Goal: Task Accomplishment & Management: Complete application form

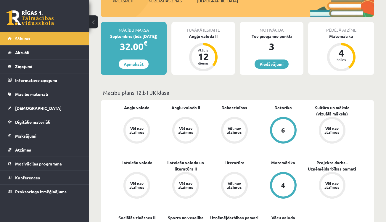
scroll to position [93, 0]
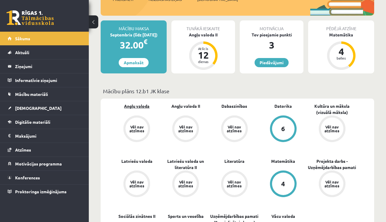
click at [142, 106] on link "Angļu valoda" at bounding box center [136, 106] width 25 height 6
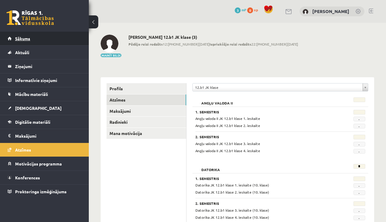
click at [37, 35] on link "Sākums" at bounding box center [45, 39] width 74 height 14
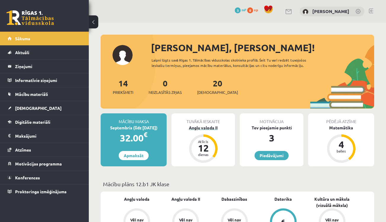
click at [200, 129] on div "Angļu valoda II" at bounding box center [203, 127] width 64 height 6
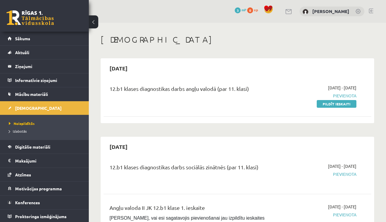
click at [347, 95] on span "Pievienota" at bounding box center [318, 96] width 76 height 6
click at [340, 87] on span "2025-09-01 - 2025-09-15" at bounding box center [342, 88] width 28 height 6
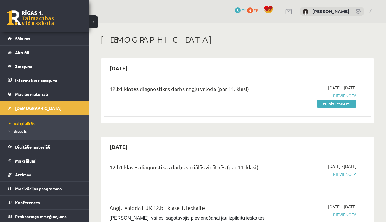
click at [340, 87] on span "2025-09-01 - 2025-09-15" at bounding box center [342, 88] width 28 height 6
click at [299, 89] on div "2025-09-01 - 2025-09-15 Pievienota Pildīt ieskaiti" at bounding box center [317, 96] width 85 height 22
click at [63, 95] on link "Mācību materiāli" at bounding box center [45, 94] width 74 height 14
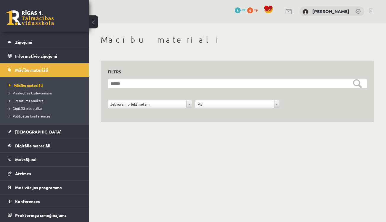
scroll to position [24, 0]
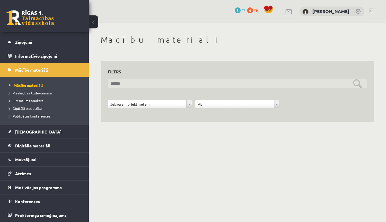
click at [159, 81] on input "text" at bounding box center [237, 83] width 259 height 9
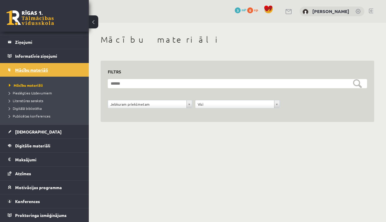
click at [52, 66] on link "Mācību materiāli" at bounding box center [45, 70] width 74 height 14
click at [33, 147] on span "Digitālie materiāli" at bounding box center [32, 145] width 35 height 5
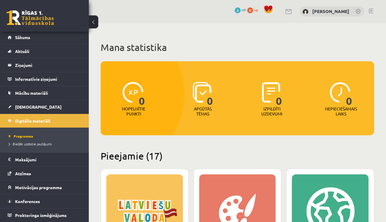
scroll to position [1, 0]
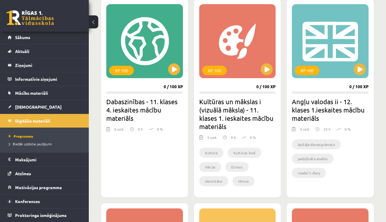
scroll to position [369, 0]
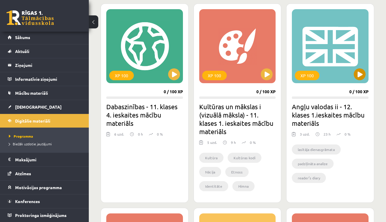
click at [312, 77] on div "XP 100" at bounding box center [307, 75] width 25 height 9
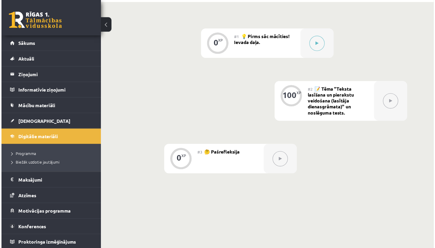
scroll to position [111, 0]
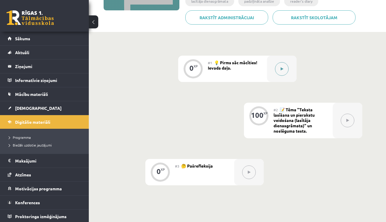
click at [283, 67] on button at bounding box center [282, 69] width 14 height 14
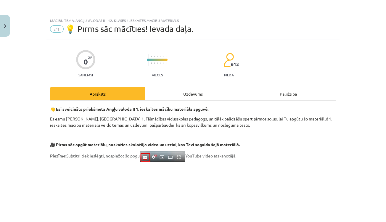
click at [308, 143] on p "🎥 Pirms sāc apgūt materiālu, noskaties skolotāja video un uzzini, kas Tevi saga…" at bounding box center [193, 144] width 286 height 6
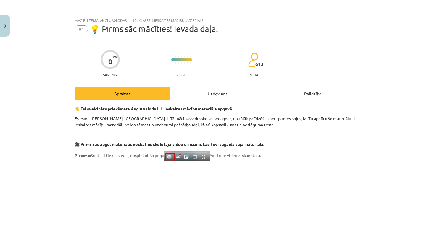
click at [375, 158] on div "Mācību tēma: Angļu valodas ii - 12. klases 1.ieskaites mācību materiāls #1 💡 Pi…" at bounding box center [217, 124] width 435 height 248
click at [175, 156] on img at bounding box center [187, 156] width 46 height 10
click at [352, 179] on p at bounding box center [218, 219] width 286 height 108
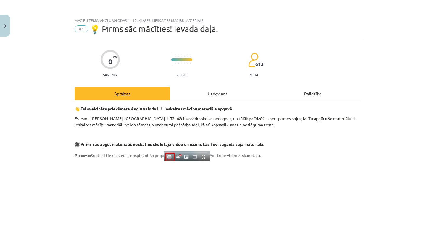
click at [352, 179] on p at bounding box center [218, 219] width 286 height 108
click at [385, 158] on div "Mācību tēma: Angļu valodas ii - 12. klases 1.ieskaites mācību materiāls #1 💡 Pi…" at bounding box center [217, 124] width 435 height 248
click at [224, 97] on div "Uzdevums" at bounding box center [217, 93] width 95 height 13
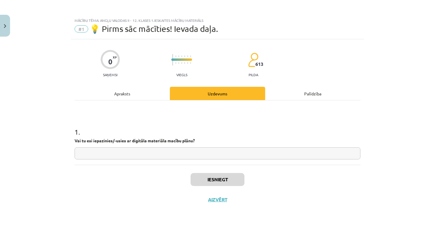
scroll to position [0, 0]
click at [153, 93] on div "Apraksts" at bounding box center [122, 93] width 95 height 13
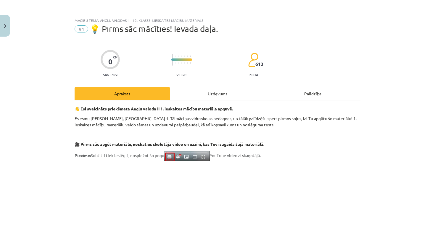
click at [211, 95] on div "Uzdevums" at bounding box center [217, 93] width 95 height 13
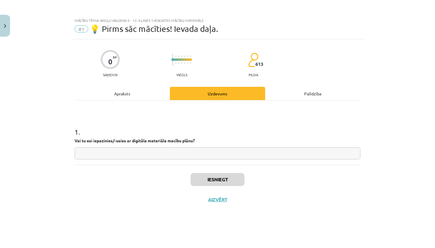
click at [199, 153] on input "text" at bounding box center [218, 154] width 286 height 12
click at [182, 156] on input "*" at bounding box center [218, 154] width 286 height 12
type input "*"
click at [147, 111] on div "1 . Vai tu esi iepazinies/-usies ar digitāla materiāla macību plānu? *" at bounding box center [218, 133] width 286 height 64
click at [147, 99] on div "Apraksts" at bounding box center [122, 93] width 95 height 13
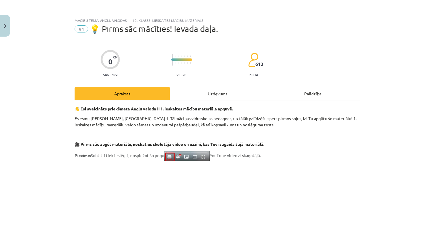
click at [147, 99] on div "Apraksts" at bounding box center [122, 93] width 95 height 13
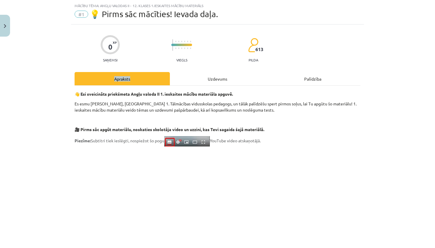
drag, startPoint x: 120, startPoint y: 83, endPoint x: 120, endPoint y: 64, distance: 18.6
click at [134, 59] on div "0 XP Saņemsi Viegls 613 pilda" at bounding box center [218, 47] width 286 height 30
drag, startPoint x: 134, startPoint y: 59, endPoint x: 131, endPoint y: 39, distance: 19.7
click at [131, 39] on div "0 XP Saņemsi Viegls 613 pilda" at bounding box center [218, 47] width 286 height 30
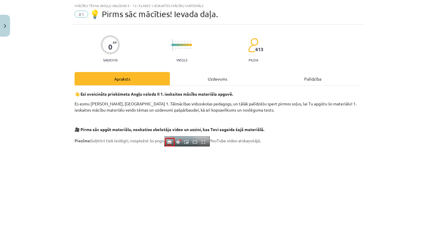
click at [385, 77] on div "Mācību tēma: Angļu valodas ii - 12. klases 1.ieskaites mācību materiāls #1 💡 Pi…" at bounding box center [217, 124] width 435 height 248
click at [261, 50] on span "613" at bounding box center [259, 49] width 8 height 5
click at [243, 51] on div "0 XP Saņemsi Viegls 613 pilda" at bounding box center [218, 47] width 286 height 30
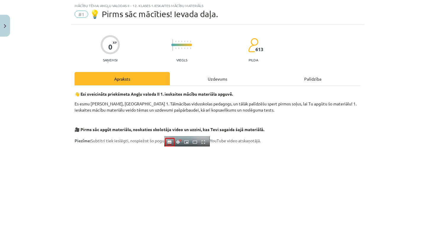
click at [162, 38] on div "0 XP Saņemsi Viegls 613 pilda" at bounding box center [218, 47] width 286 height 30
click at [155, 42] on div "0 XP Saņemsi Viegls 613 pilda" at bounding box center [218, 47] width 286 height 30
click at [132, 44] on div "0 XP Saņemsi Viegls 613 pilda" at bounding box center [218, 47] width 286 height 30
click at [131, 44] on div "0 XP Saņemsi Viegls 613 pilda" at bounding box center [218, 47] width 286 height 30
click at [111, 46] on div "0" at bounding box center [110, 47] width 4 height 8
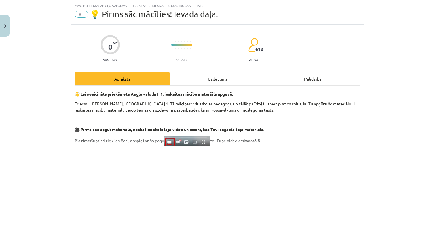
click at [113, 74] on div "Apraksts" at bounding box center [122, 78] width 95 height 13
click at [114, 80] on div "Apraksts" at bounding box center [122, 78] width 95 height 13
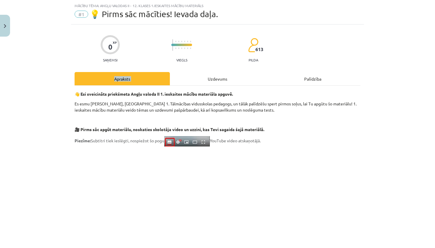
click at [75, 76] on div "Apraksts" at bounding box center [122, 78] width 95 height 13
click at [6, 33] on button "Close" at bounding box center [5, 26] width 10 height 22
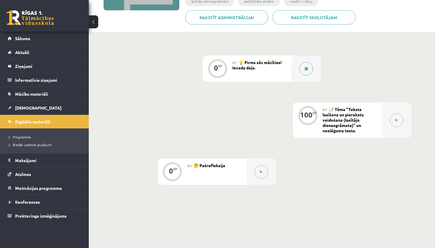
click at [303, 66] on button at bounding box center [306, 69] width 14 height 14
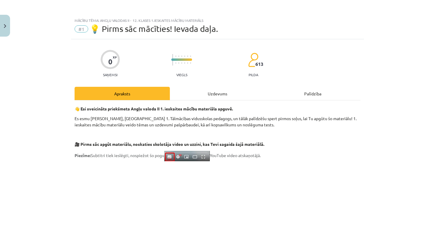
click at [385, 71] on div "Mācību tēma: Angļu valodas ii - 12. klases 1.ieskaites mācību materiāls #1 💡 Pi…" at bounding box center [217, 124] width 435 height 248
click at [174, 87] on div "Uzdevums" at bounding box center [217, 93] width 95 height 13
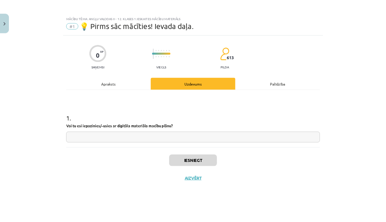
scroll to position [0, 0]
click at [193, 87] on div "Uzdevums" at bounding box center [217, 93] width 95 height 13
click at [299, 87] on div "Palīdzība" at bounding box center [312, 93] width 95 height 13
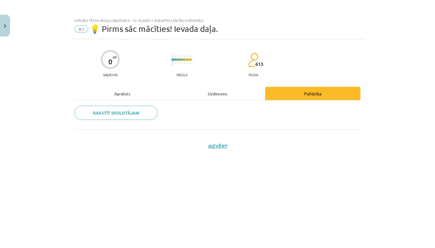
click at [216, 87] on div "0 XP Saņemsi Viegls 613 pilda Apraksts Uzdevums Palīdzība Rakstīt skolotājam Ai…" at bounding box center [217, 136] width 293 height 194
click at [212, 101] on div "Rakstīt skolotājam" at bounding box center [218, 115] width 286 height 29
click at [212, 93] on div "Uzdevums" at bounding box center [217, 93] width 95 height 13
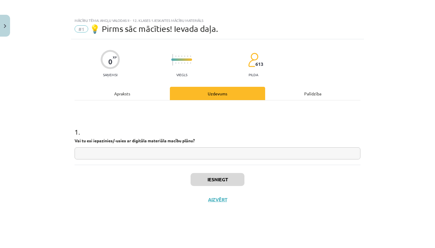
click at [210, 156] on input "text" at bounding box center [218, 154] width 286 height 12
type input "*"
type input "**"
click at [230, 178] on button "Iesniegt" at bounding box center [217, 179] width 54 height 13
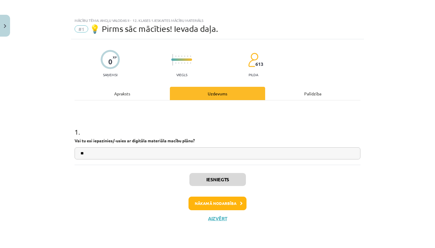
click at [232, 199] on button "Nākamā nodarbība" at bounding box center [217, 204] width 58 height 14
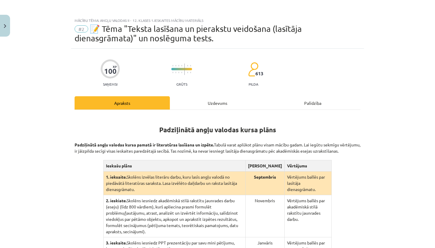
click at [385, 84] on div "Mācību tēma: Angļu valodas ii - 12. klases 1.ieskaites mācību materiāls #2 📝 Tē…" at bounding box center [217, 124] width 435 height 248
drag, startPoint x: 426, startPoint y: 84, endPoint x: 412, endPoint y: 72, distance: 17.6
click at [385, 53] on div "Mācību tēma: Angļu valodas ii - 12. klases 1.ieskaites mācību materiāls #2 📝 Tē…" at bounding box center [217, 124] width 435 height 248
click at [385, 77] on div "Mācību tēma: Angļu valodas ii - 12. klases 1.ieskaites mācību materiāls #2 📝 Tē…" at bounding box center [217, 124] width 435 height 248
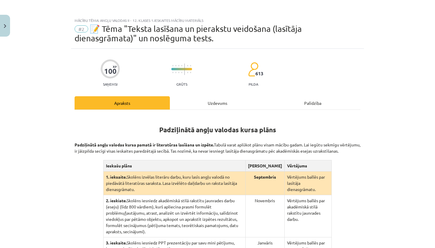
click at [385, 77] on div "Mācību tēma: Angļu valodas ii - 12. klases 1.ieskaites mācību materiāls #2 📝 Tē…" at bounding box center [217, 124] width 435 height 248
click at [284, 181] on td "Septembris" at bounding box center [264, 184] width 39 height 24
click at [168, 140] on p "Padziļinātā angļu valodas kursa pamatā ir literatūras lasīšana un izpēte. Tabul…" at bounding box center [218, 145] width 286 height 19
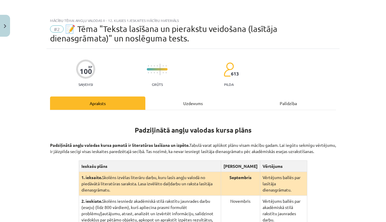
click at [372, 64] on div "Mācību tēma: Angļu valodas ii - 12. klases 1.ieskaites mācību materiāls #2 📝 Tē…" at bounding box center [193, 111] width 386 height 222
click at [233, 29] on span "📝 Tēma "Teksta lasīšana un pierakstu veidošana (lasītāja dienasgrāmata)" un nos…" at bounding box center [163, 33] width 227 height 19
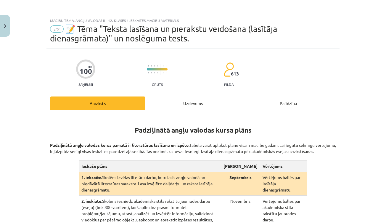
click at [282, 87] on div "100 XP Saņemsi Grūts 613 pilda Apraksts Uzdevums Palīdzība Padziļinātā angļu va…" at bounding box center [192, 205] width 293 height 312
click at [192, 96] on div "100 XP Saņemsi Grūts 613 pilda Apraksts Uzdevums Palīdzība Padziļinātā angļu va…" at bounding box center [192, 205] width 293 height 312
click at [192, 103] on div "Uzdevums" at bounding box center [192, 102] width 95 height 13
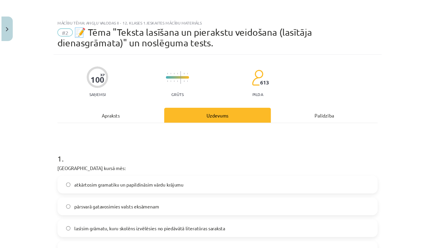
scroll to position [15, 0]
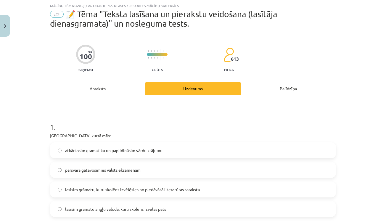
click at [122, 92] on div "Apraksts" at bounding box center [97, 88] width 95 height 13
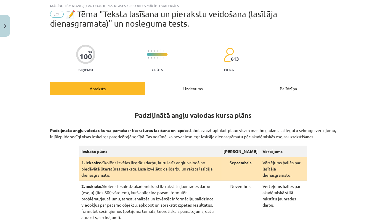
drag, startPoint x: 351, startPoint y: 51, endPoint x: 317, endPoint y: 49, distance: 34.3
click at [317, 49] on div "Mācību tēma: Angļu valodas ii - 12. klases 1.ieskaites mācību materiāls #2 📝 Tē…" at bounding box center [193, 111] width 386 height 222
click at [298, 69] on div "100 XP Saņemsi Grūts 613 pilda" at bounding box center [193, 56] width 286 height 30
click at [260, 177] on td "Septembris" at bounding box center [240, 169] width 39 height 24
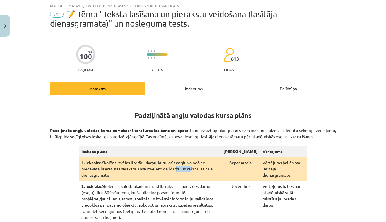
drag, startPoint x: 156, startPoint y: 174, endPoint x: 170, endPoint y: 174, distance: 13.9
click at [170, 174] on td "1. ieksaite. Skolēns izvēlas literāru darbu, kuru lasīs angļu valodā no piedāvā…" at bounding box center [150, 169] width 142 height 24
click at [171, 181] on td "1. ieksaite. Skolēns izvēlas literāru darbu, kuru lasīs angļu valodā no piedāvā…" at bounding box center [150, 169] width 142 height 24
click at [59, 93] on div "Apraksts" at bounding box center [97, 88] width 95 height 13
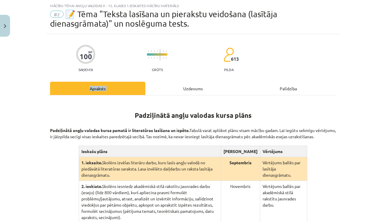
click at [59, 93] on div "Apraksts" at bounding box center [97, 88] width 95 height 13
click at [74, 44] on div "100 XP Saņemsi Grūts 613 pilda" at bounding box center [193, 56] width 286 height 30
click at [90, 52] on span "XP" at bounding box center [90, 51] width 4 height 3
click at [93, 82] on div "Apraksts" at bounding box center [97, 88] width 95 height 13
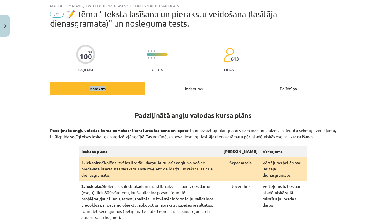
click at [93, 82] on div "Apraksts" at bounding box center [97, 88] width 95 height 13
click at [163, 81] on div "100 XP Saņemsi Grūts 613 pilda Apraksts Uzdevums Palīdzība Padziļinātā angļu va…" at bounding box center [192, 190] width 293 height 312
click at [159, 52] on div at bounding box center [157, 51] width 21 height 4
click at [182, 75] on div "100 XP Saņemsi Grūts 613 pilda Apraksts Uzdevums Palīdzība Padziļinātā angļu va…" at bounding box center [192, 190] width 293 height 312
click at [210, 75] on div "100 XP Saņemsi Grūts 613 pilda Apraksts Uzdevums Palīdzība Padziļinātā angļu va…" at bounding box center [192, 190] width 293 height 312
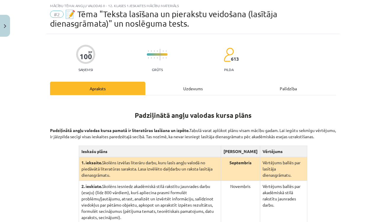
click at [213, 56] on div "100 XP Saņemsi Grūts 613 pilda" at bounding box center [193, 56] width 286 height 30
click at [215, 72] on div "100 XP Saņemsi Grūts 613 pilda Apraksts Uzdevums Palīdzība Padziļinātā angļu va…" at bounding box center [192, 190] width 293 height 312
click at [190, 93] on div "Uzdevums" at bounding box center [192, 88] width 95 height 13
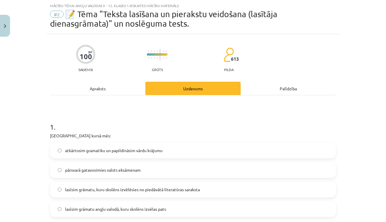
click at [106, 88] on div "Apraksts" at bounding box center [97, 88] width 95 height 13
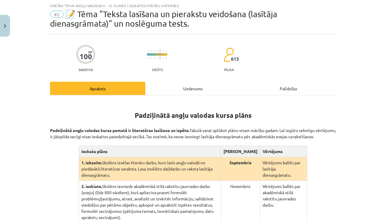
click at [106, 88] on div "Apraksts" at bounding box center [97, 88] width 95 height 13
click at [103, 97] on div "Padziļinātā angļu valodas kursa plāns Padziļinātā angļu valodas kursa pamatā ir…" at bounding box center [193, 198] width 286 height 206
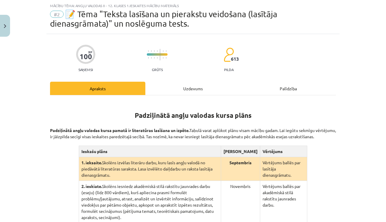
click at [110, 90] on div "Apraksts" at bounding box center [97, 88] width 95 height 13
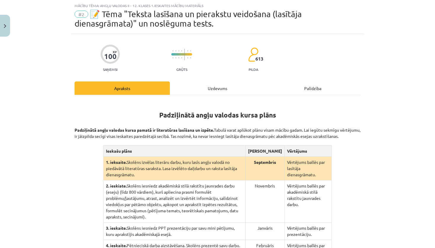
click at [385, 53] on div "Mācību tēma: Angļu valodas ii - 12. klases 1.ieskaites mācību materiāls #2 📝 Tē…" at bounding box center [217, 124] width 435 height 248
click at [313, 69] on div "100 XP Saņemsi Grūts 613 pilda" at bounding box center [218, 56] width 286 height 30
click at [385, 57] on div "Mācību tēma: Angļu valodas ii - 12. klases 1.ieskaites mācību materiāls #2 📝 Tē…" at bounding box center [217, 124] width 435 height 248
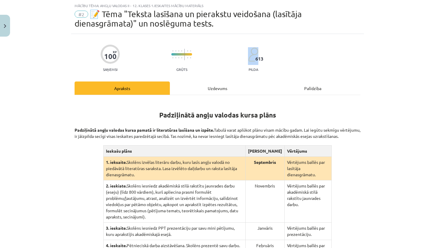
click at [385, 57] on div "Mācību tēma: Angļu valodas ii - 12. klases 1.ieskaites mācību materiāls #2 📝 Tē…" at bounding box center [217, 124] width 435 height 248
click at [303, 111] on h1 "Padziļinātā angļu valodas kursa plāns" at bounding box center [218, 110] width 286 height 19
click at [309, 95] on div "Padziļinātā angļu valodas kursa plāns Padziļinātā angļu valodas kursa pamatā ir…" at bounding box center [218, 198] width 286 height 206
click at [187, 109] on h1 "Padziļinātā angļu valodas kursa plāns" at bounding box center [218, 110] width 286 height 19
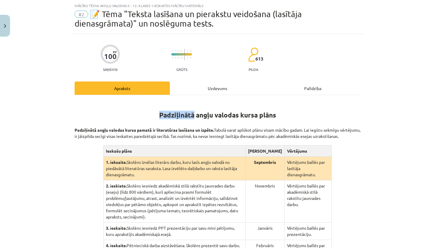
click at [187, 109] on h1 "Padziļinātā angļu valodas kursa plāns" at bounding box center [218, 110] width 286 height 19
click at [136, 115] on h1 "Padziļinātā angļu valodas kursa plāns" at bounding box center [218, 110] width 286 height 19
click at [136, 114] on h1 "Padziļinātā angļu valodas kursa plāns" at bounding box center [218, 110] width 286 height 19
click at [208, 50] on div "100 XP Saņemsi Grūts 613 pilda" at bounding box center [218, 56] width 286 height 30
click at [261, 134] on p "Padziļinātā angļu valodas kursa pamatā ir literatūras lasīšana un izpēte. Tabul…" at bounding box center [218, 130] width 286 height 19
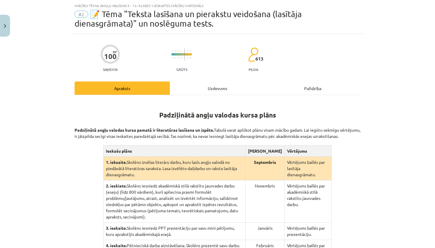
click at [314, 96] on div "Padziļinātā angļu valodas kursa plāns Padziļinātā angļu valodas kursa pamatā ir…" at bounding box center [218, 198] width 286 height 206
click at [311, 90] on div "Palīdzība" at bounding box center [312, 88] width 95 height 13
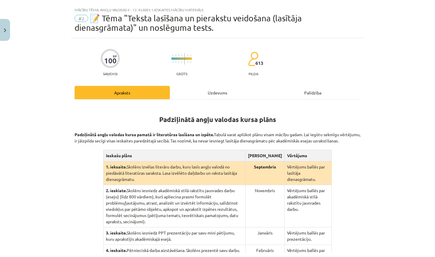
scroll to position [0, 0]
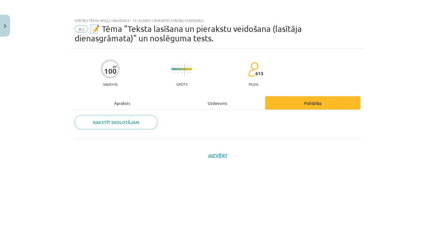
click at [129, 107] on div "Apraksts" at bounding box center [122, 102] width 95 height 13
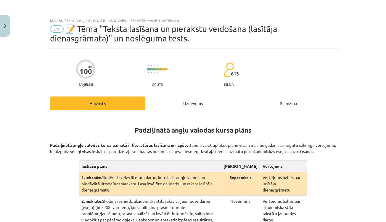
click at [339, 61] on div "Mācību tēma: Angļu valodas ii - 12. klases 1.ieskaites mācību materiāls #2 📝 Tē…" at bounding box center [193, 111] width 386 height 222
drag, startPoint x: 250, startPoint y: 204, endPoint x: 249, endPoint y: 179, distance: 25.1
click at [249, 179] on td "Septembris" at bounding box center [240, 184] width 39 height 24
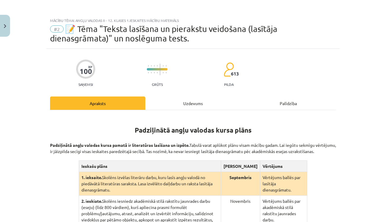
click at [221, 172] on th "Ieskašu plāns" at bounding box center [150, 166] width 142 height 11
drag, startPoint x: 245, startPoint y: 177, endPoint x: 246, endPoint y: 155, distance: 21.9
click at [246, 155] on div "Padziļinātā angļu valodas kursa plāns Padziļinātā angļu valodas kursa pamatā ir…" at bounding box center [193, 198] width 286 height 167
click at [287, 137] on p "Padziļinātā angļu valodas kursa pamatā ir literatūras lasīšana un izpēte. Tabul…" at bounding box center [193, 145] width 286 height 19
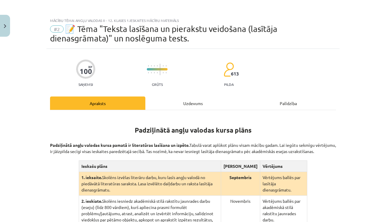
click at [380, 130] on div "Mācību tēma: Angļu valodas ii - 12. klases 1.ieskaites mācību materiāls #2 📝 Tē…" at bounding box center [193, 111] width 386 height 222
click at [286, 31] on div "#2 📝 Tēma "Teksta lasīšana un pierakstu veidošana (lasītāja dienasgrāmata)" un …" at bounding box center [193, 33] width 286 height 19
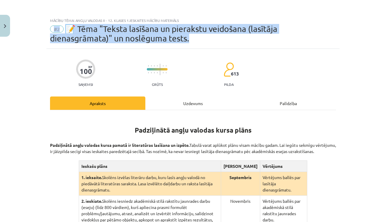
click at [286, 31] on div "#2 📝 Tēma "Teksta lasīšana un pierakstu veidošana (lasītāja dienasgrāmata)" un …" at bounding box center [193, 33] width 286 height 19
click at [295, 48] on div "Mācību tēma: Angļu valodas ii - 12. klases 1.ieskaites mācību materiāls #2 📝 Tē…" at bounding box center [192, 32] width 293 height 34
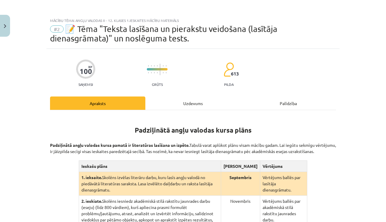
click at [296, 58] on div "100 XP Saņemsi Grūts 613 pilda" at bounding box center [193, 71] width 286 height 30
click at [296, 62] on div "100 XP Saņemsi Grūts 613 pilda" at bounding box center [193, 71] width 286 height 30
drag, startPoint x: 147, startPoint y: 193, endPoint x: 147, endPoint y: 173, distance: 20.4
click at [147, 173] on table "Ieskašu plāns Termiņš Vērtējums 1. ieksaite. Skolēns izvēlas literāru darbu, ku…" at bounding box center [193, 221] width 229 height 122
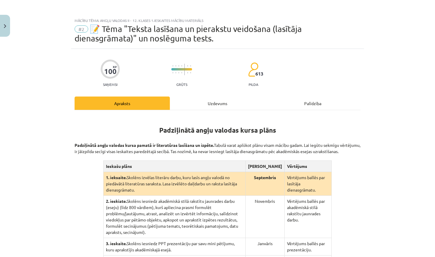
click at [62, 158] on div "Mācību tēma: Angļu valodas ii - 12. klases 1.ieskaites mācību materiāls #2 📝 Tē…" at bounding box center [217, 128] width 435 height 257
click at [5, 30] on button "Close" at bounding box center [5, 26] width 10 height 22
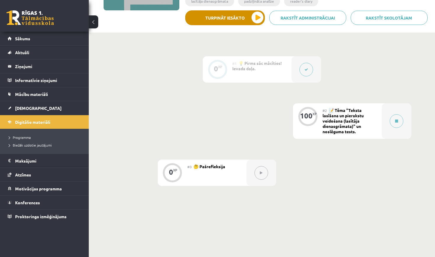
click at [258, 18] on button "Turpināt iesākto" at bounding box center [225, 17] width 80 height 15
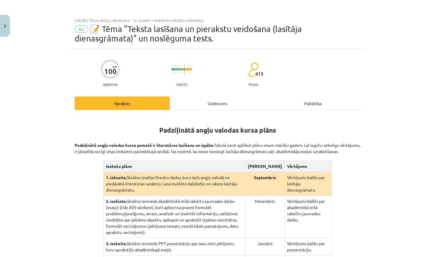
click at [237, 140] on p "Padziļinātā angļu valodas kursa pamatā ir literatūras lasīšana un izpēte. Tabul…" at bounding box center [218, 145] width 286 height 19
click at [264, 74] on div "100 XP Saņemsi Grūts 613 pilda" at bounding box center [218, 71] width 286 height 30
click at [258, 74] on span "613" at bounding box center [259, 73] width 8 height 5
click at [183, 88] on div "100 XP Saņemsi Grūts 613 pilda Apraksts Uzdevums Palīdzība Padziļinātā angļu va…" at bounding box center [217, 205] width 293 height 312
click at [183, 81] on div "Grūts" at bounding box center [181, 74] width 21 height 26
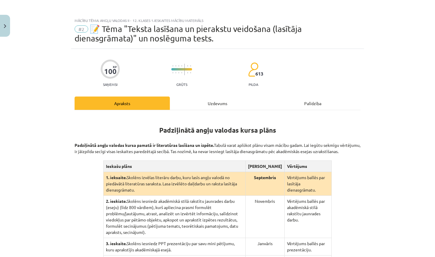
click at [132, 82] on div "100 XP Saņemsi Grūts 613 pilda" at bounding box center [218, 71] width 286 height 30
click at [122, 77] on div "100 XP Saņemsi Grūts 613 pilda" at bounding box center [218, 71] width 286 height 30
click at [98, 73] on div "100 XP Saņemsi Grūts 613 pilda" at bounding box center [218, 71] width 286 height 30
click at [106, 73] on div "100" at bounding box center [110, 71] width 12 height 8
click at [78, 27] on span "#2" at bounding box center [82, 28] width 14 height 7
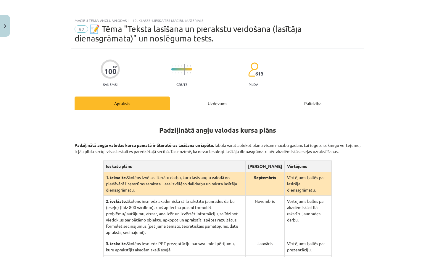
click at [98, 28] on span "📝 Tēma "Teksta lasīšana un pierakstu veidošana (lasītāja dienasgrāmata)" un nos…" at bounding box center [188, 33] width 227 height 19
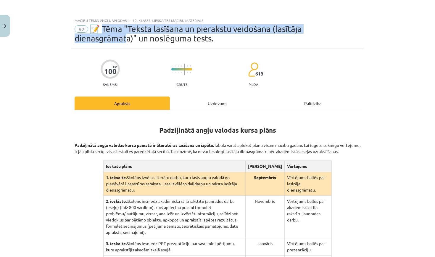
drag, startPoint x: 101, startPoint y: 29, endPoint x: 126, endPoint y: 35, distance: 26.1
click at [127, 35] on span "📝 Tēma "Teksta lasīšana un pierakstu veidošana (lasītāja dienasgrāmata)" un nos…" at bounding box center [188, 33] width 227 height 19
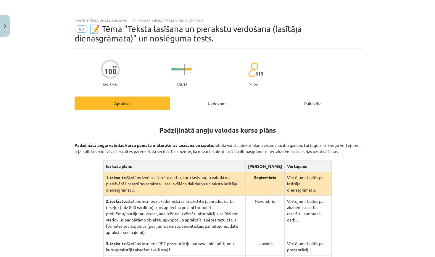
click at [331, 63] on div "100 XP Saņemsi Grūts 613 pilda" at bounding box center [218, 71] width 286 height 30
click at [8, 21] on button "Close" at bounding box center [5, 26] width 10 height 22
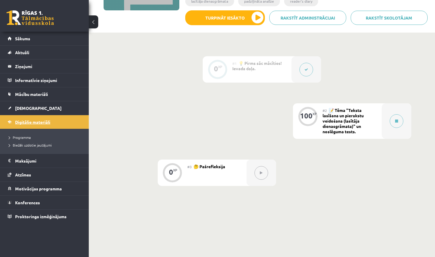
click at [52, 124] on link "Digitālie materiāli" at bounding box center [45, 122] width 74 height 14
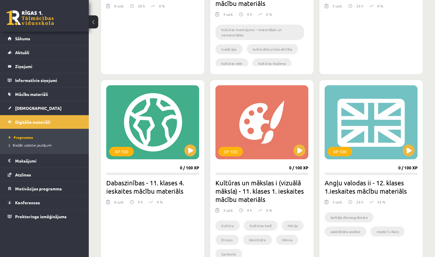
scroll to position [287, 0]
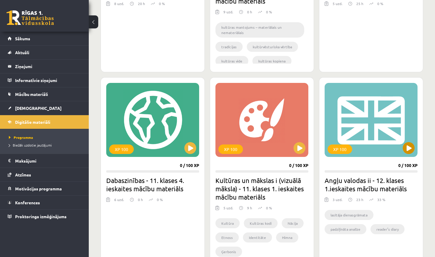
click at [361, 154] on div "XP 100" at bounding box center [370, 120] width 93 height 74
click at [366, 164] on div "XP 100 0 / 100 XP Angļu valodas ii - 12. klases 1.ieskaites mācību materiāls 3 …" at bounding box center [371, 172] width 104 height 191
click at [385, 136] on div "XP 100" at bounding box center [370, 120] width 93 height 74
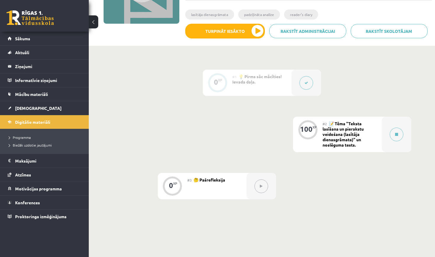
scroll to position [104, 0]
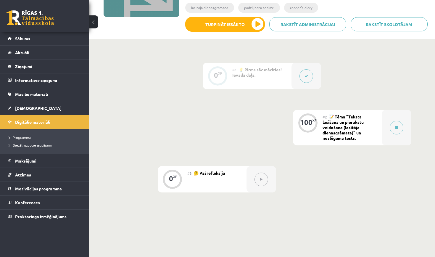
click at [259, 83] on div "#1 💡 Pirms sāc mācīties! Ievada daļa." at bounding box center [261, 76] width 59 height 26
click at [397, 128] on icon at bounding box center [396, 128] width 3 height 4
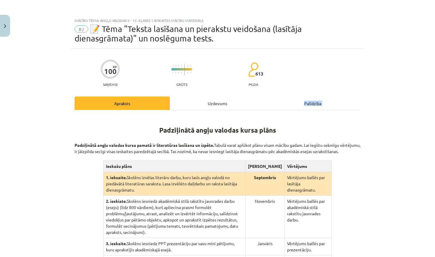
drag, startPoint x: 405, startPoint y: 116, endPoint x: 392, endPoint y: 85, distance: 33.6
click at [392, 85] on div "Mācību tēma: Angļu valodas ii - 12. klases 1.ieskaites mācību materiāls #2 📝 Tē…" at bounding box center [217, 128] width 435 height 257
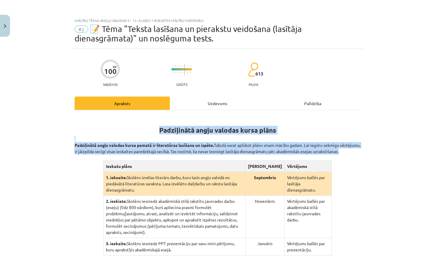
drag, startPoint x: 386, startPoint y: 180, endPoint x: 380, endPoint y: 115, distance: 66.0
click at [380, 115] on div "Mācību tēma: Angļu valodas ii - 12. klases 1.ieskaites mācību materiāls #2 📝 Tē…" at bounding box center [217, 128] width 435 height 257
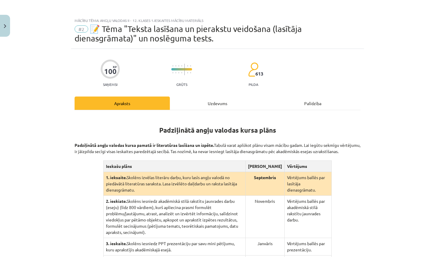
click at [384, 169] on div "Mācību tēma: Angļu valodas ii - 12. klases 1.ieskaites mācību materiāls #2 📝 Tē…" at bounding box center [217, 128] width 435 height 257
click at [312, 195] on td "Vērtējums ballēs par lasītāja dienasgrāmatu." at bounding box center [307, 184] width 47 height 24
click at [310, 195] on td "Vērtējums ballēs par lasītāja dienasgrāmatu." at bounding box center [307, 184] width 47 height 24
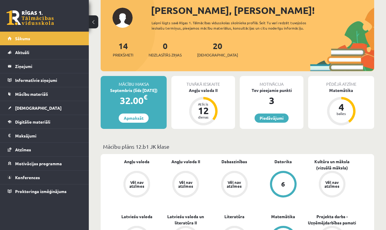
scroll to position [67, 0]
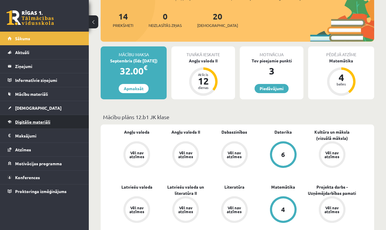
click at [55, 126] on link "Digitālie materiāli" at bounding box center [45, 122] width 74 height 14
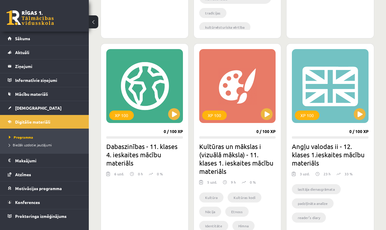
scroll to position [334, 0]
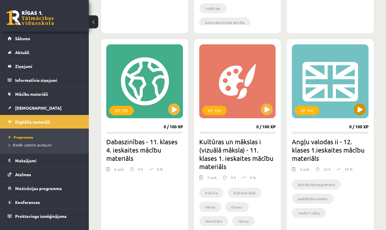
click at [363, 110] on button at bounding box center [359, 109] width 12 height 12
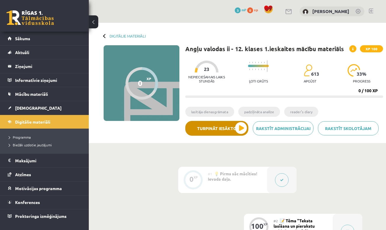
click at [209, 123] on button "Turpināt iesākto" at bounding box center [216, 128] width 63 height 15
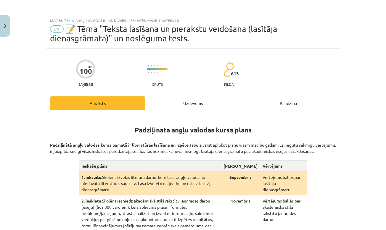
click at [206, 110] on hr at bounding box center [193, 110] width 286 height 0
click at [206, 108] on div "Uzdevums" at bounding box center [192, 102] width 95 height 13
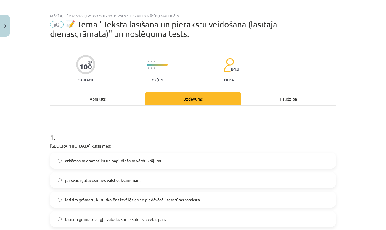
scroll to position [6, 0]
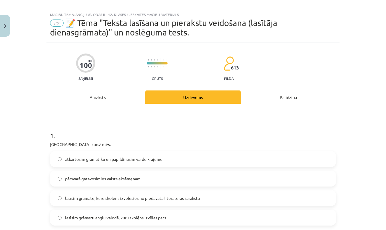
click at [119, 97] on div "Apraksts" at bounding box center [97, 96] width 95 height 13
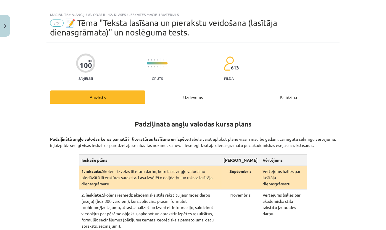
scroll to position [15, 0]
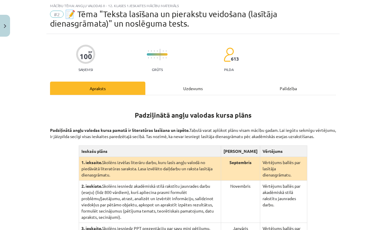
click at [384, 91] on div "Mācību tēma: Angļu valodas ii - 12. klases 1.ieskaites mācību materiāls #2 📝 Tē…" at bounding box center [193, 115] width 386 height 230
click at [200, 82] on div "Uzdevums" at bounding box center [192, 88] width 95 height 13
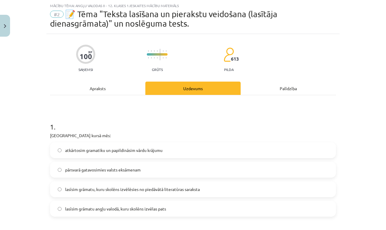
click at [200, 88] on div "Uzdevums" at bounding box center [192, 88] width 95 height 13
click at [284, 95] on div "Palīdzība" at bounding box center [287, 88] width 95 height 13
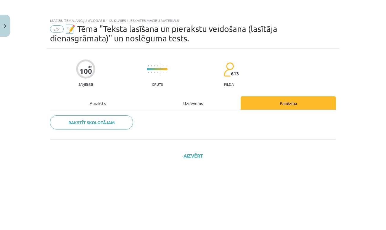
click at [186, 113] on div "Rakstīt skolotājam" at bounding box center [193, 124] width 286 height 29
click at [186, 106] on div "Uzdevums" at bounding box center [192, 102] width 95 height 13
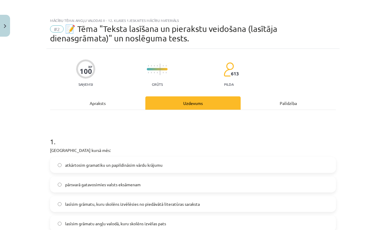
click at [116, 105] on div "Apraksts" at bounding box center [97, 102] width 95 height 13
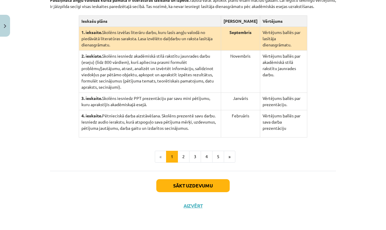
scroll to position [148, 0]
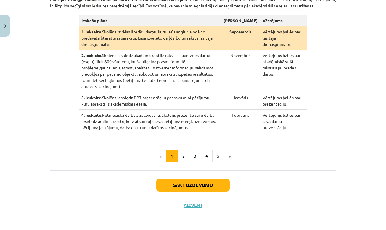
click at [203, 192] on button "Sākt uzdevumu" at bounding box center [192, 185] width 73 height 13
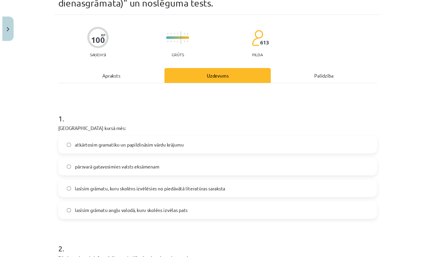
scroll to position [15, 0]
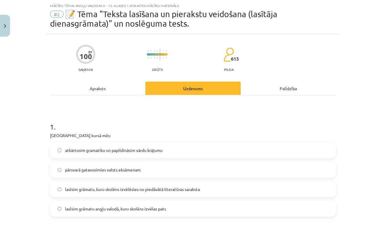
click at [232, 92] on div "Uzdevums" at bounding box center [192, 88] width 95 height 13
click at [170, 191] on span "lasīsim grāmatu, kuru skolēns izvēlēsies no piedāvātā literatūras saraksta" at bounding box center [132, 189] width 135 height 6
click at [382, 122] on div "Mācību tēma: Angļu valodas ii - 12. klases 1.ieskaites mācību materiāls #2 📝 Tē…" at bounding box center [193, 115] width 386 height 230
click at [222, 62] on div "100 XP Saņemsi Grūts 613 pilda" at bounding box center [193, 56] width 286 height 30
drag, startPoint x: 242, startPoint y: 62, endPoint x: 176, endPoint y: 63, distance: 65.9
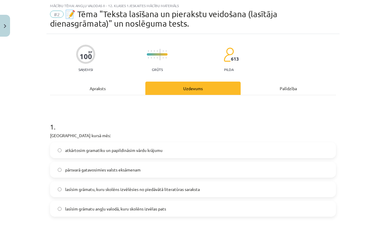
click at [242, 62] on div "100 XP Saņemsi Grūts 613 pilda" at bounding box center [193, 56] width 286 height 30
click at [113, 83] on div "Apraksts" at bounding box center [97, 88] width 95 height 13
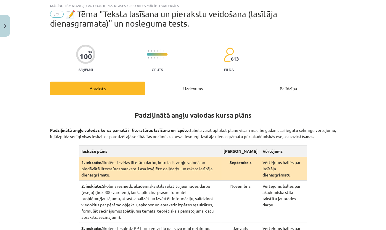
click at [158, 85] on div "Uzdevums" at bounding box center [192, 88] width 95 height 13
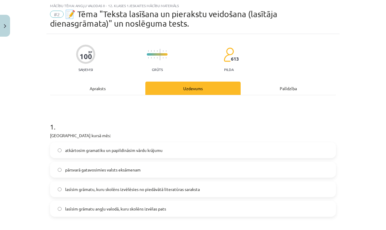
click at [370, 70] on div "Mācību tēma: Angļu valodas ii - 12. klases 1.ieskaites mācību materiāls #2 📝 Tē…" at bounding box center [193, 115] width 386 height 230
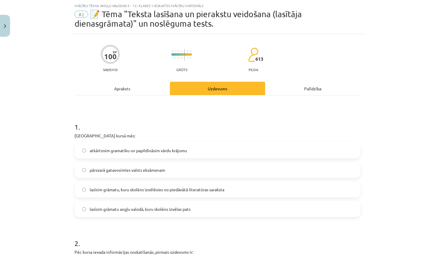
click at [385, 96] on div "Mācību tēma: Angļu valodas ii - 12. klases 1.ieskaites mācību materiāls #2 📝 Tē…" at bounding box center [217, 128] width 435 height 257
drag, startPoint x: 434, startPoint y: 97, endPoint x: 434, endPoint y: 129, distance: 31.3
click at [385, 129] on div "Mācību tēma: Angļu valodas ii - 12. klases 1.ieskaites mācību materiāls #2 📝 Tē…" at bounding box center [217, 128] width 435 height 257
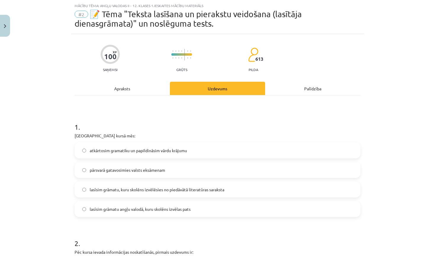
click at [385, 75] on div "Mācību tēma: Angļu valodas ii - 12. klases 1.ieskaites mācību materiāls #2 📝 Tē…" at bounding box center [217, 128] width 435 height 257
click at [368, 61] on div "Mācību tēma: Angļu valodas ii - 12. klases 1.ieskaites mācību materiāls #2 📝 Tē…" at bounding box center [217, 128] width 435 height 257
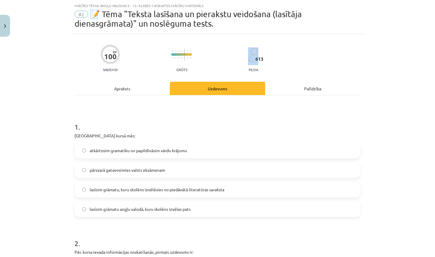
click at [368, 61] on div "Mācību tēma: Angļu valodas ii - 12. klases 1.ieskaites mācību materiāls #2 📝 Tē…" at bounding box center [217, 128] width 435 height 257
click at [375, 93] on div "Mācību tēma: Angļu valodas ii - 12. klases 1.ieskaites mācību materiāls #2 📝 Tē…" at bounding box center [217, 128] width 435 height 257
click at [385, 104] on div "Mācību tēma: Angļu valodas ii - 12. klases 1.ieskaites mācību materiāls #2 📝 Tē…" at bounding box center [217, 128] width 435 height 257
click at [111, 84] on div "Apraksts" at bounding box center [122, 88] width 95 height 13
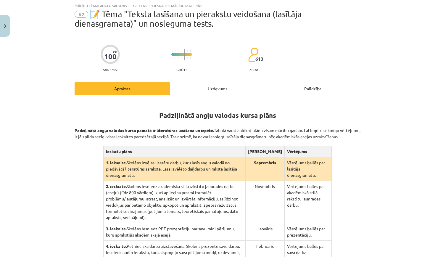
click at [116, 88] on div "Apraksts" at bounding box center [122, 88] width 95 height 13
click at [111, 59] on div "100" at bounding box center [110, 56] width 12 height 8
click at [181, 78] on div "100 XP Saņemsi Grūts 613 pilda Apraksts Uzdevums Palīdzība Padziļinātā angļu va…" at bounding box center [217, 190] width 293 height 312
click at [191, 85] on div "Uzdevums" at bounding box center [217, 88] width 95 height 13
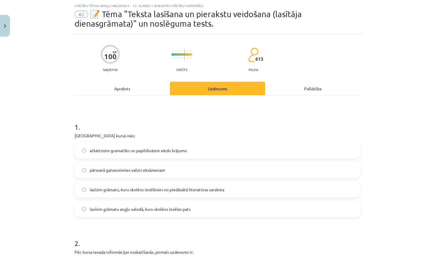
click at [139, 83] on div "Apraksts" at bounding box center [122, 88] width 95 height 13
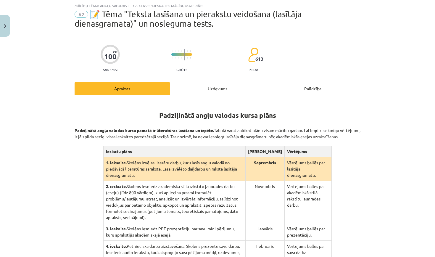
click at [295, 85] on div "Palīdzība" at bounding box center [312, 88] width 95 height 13
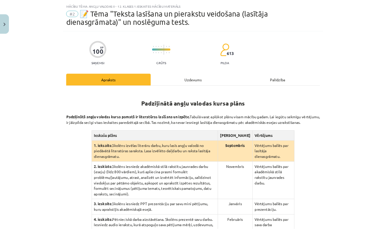
scroll to position [0, 0]
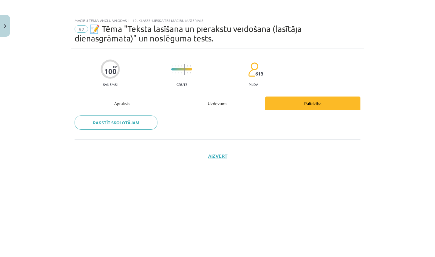
click at [114, 100] on div "Apraksts" at bounding box center [122, 102] width 95 height 13
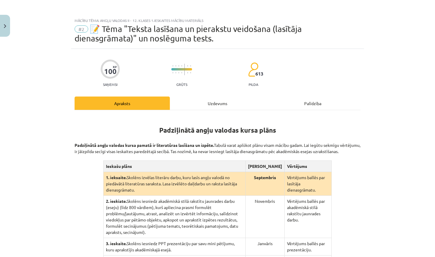
click at [368, 65] on div "Mācību tēma: Angļu valodas ii - 12. klases 1.ieskaites mācību materiāls #2 📝 Tē…" at bounding box center [217, 128] width 435 height 257
drag, startPoint x: 434, startPoint y: 78, endPoint x: 433, endPoint y: 114, distance: 35.8
click at [385, 114] on div "Mācību tēma: Angļu valodas ii - 12. klases 1.ieskaites mācību materiāls #2 📝 Tē…" at bounding box center [217, 128] width 435 height 257
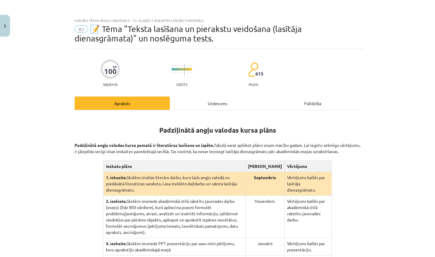
click at [385, 114] on div "Mācību tēma: Angļu valodas ii - 12. klases 1.ieskaites mācību materiāls #2 📝 Tē…" at bounding box center [217, 128] width 435 height 257
click at [385, 113] on div "Mācību tēma: Angļu valodas ii - 12. klases 1.ieskaites mācību materiāls #2 📝 Tē…" at bounding box center [217, 128] width 435 height 257
click at [89, 20] on div "Mācību tēma: Angļu valodas ii - 12. klases 1.ieskaites mācību materiāls" at bounding box center [218, 20] width 286 height 4
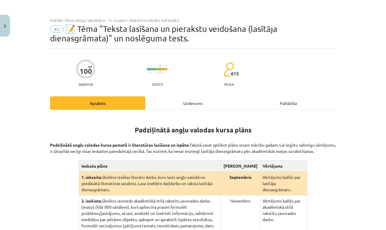
click at [167, 111] on div "Padziļinātā angļu valodas kursa plāns Padziļinātā angļu valodas kursa pamatā ir…" at bounding box center [193, 213] width 286 height 206
click at [167, 102] on div "Uzdevums" at bounding box center [192, 102] width 95 height 13
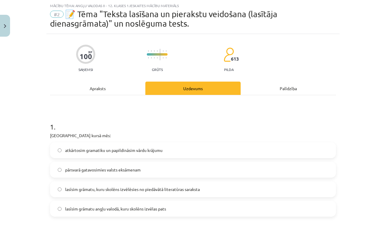
click at [120, 91] on div "Apraksts" at bounding box center [97, 88] width 95 height 13
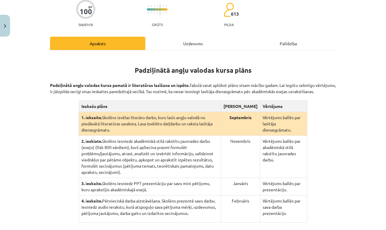
scroll to position [59, 0]
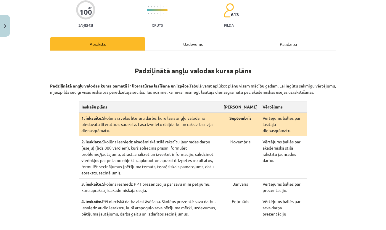
click at [209, 43] on div "Uzdevums" at bounding box center [192, 43] width 95 height 13
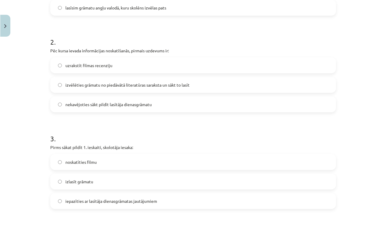
scroll to position [219, 0]
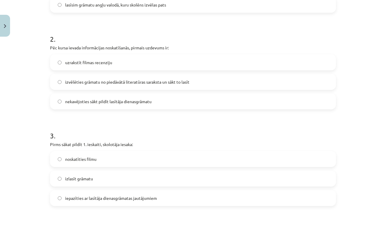
click at [271, 83] on label "izvēlēties grāmatu no piedāvātā literatūras saraksta un sākt to lasīt" at bounding box center [193, 82] width 284 height 15
click at [381, 78] on div "Mācību tēma: Angļu valodas ii - 12. klases 1.ieskaites mācību materiāls #2 📝 Tē…" at bounding box center [193, 115] width 386 height 230
click at [384, 77] on div "Mācību tēma: Angļu valodas ii - 12. klases 1.ieskaites mācību materiāls #2 📝 Tē…" at bounding box center [193, 115] width 386 height 230
click at [383, 60] on div "Mācību tēma: Angļu valodas ii - 12. klases 1.ieskaites mācību materiāls #2 📝 Tē…" at bounding box center [193, 115] width 386 height 230
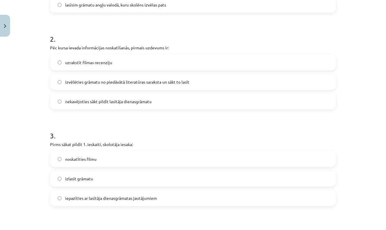
click at [378, 11] on div "Mācību tēma: Angļu valodas ii - 12. klases 1.ieskaites mācību materiāls #2 📝 Tē…" at bounding box center [193, 115] width 386 height 230
click at [200, 72] on div "uzrakstīt filmas recenziju izvēlēties grāmatu no piedāvātā literatūras saraksta…" at bounding box center [193, 81] width 286 height 55
click at [200, 77] on label "izvēlēties grāmatu no piedāvātā literatūras saraksta un sākt to lasīt" at bounding box center [193, 82] width 284 height 15
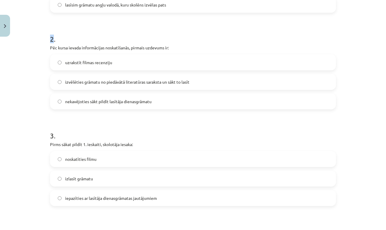
click at [355, 48] on div "Mācību tēma: Angļu valodas ii - 12. klases 1.ieskaites mācību materiāls #2 📝 Tē…" at bounding box center [193, 115] width 386 height 230
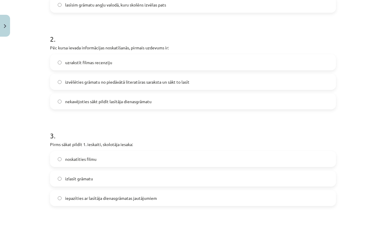
click at [382, 49] on div "Mācību tēma: Angļu valodas ii - 12. klases 1.ieskaites mācību materiāls #2 📝 Tē…" at bounding box center [193, 115] width 386 height 230
click at [384, 49] on div "Mācību tēma: Angļu valodas ii - 12. klases 1.ieskaites mācību materiāls #2 📝 Tē…" at bounding box center [193, 115] width 386 height 230
click at [381, 49] on div "Mācību tēma: Angļu valodas ii - 12. klases 1.ieskaites mācību materiāls #2 📝 Tē…" at bounding box center [193, 115] width 386 height 230
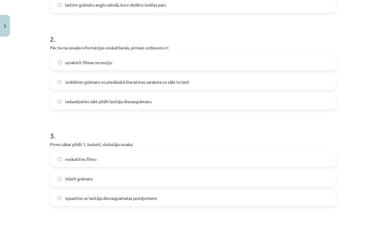
click at [124, 198] on span "iepazīties ar lasītāja dienasgrāmatas jautājumiem" at bounding box center [111, 198] width 92 height 6
click at [359, 147] on div "Mācību tēma: Angļu valodas ii - 12. klases 1.ieskaites mācību materiāls #2 📝 Tē…" at bounding box center [193, 115] width 386 height 230
click at [381, 153] on div "Mācību tēma: Angļu valodas ii - 12. klases 1.ieskaites mācību materiāls #2 📝 Tē…" at bounding box center [193, 115] width 386 height 230
click at [382, 153] on div "Mācību tēma: Angļu valodas ii - 12. klases 1.ieskaites mācību materiāls #2 📝 Tē…" at bounding box center [193, 115] width 386 height 230
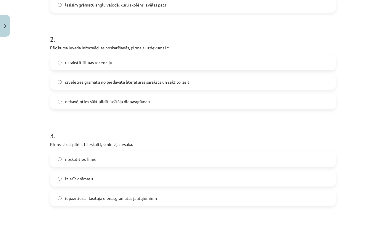
click at [306, 224] on h1 "4 ." at bounding box center [193, 227] width 286 height 18
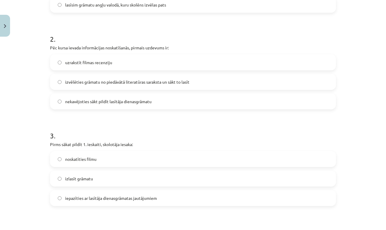
click at [342, 7] on div "Mācību tēma: Angļu valodas ii - 12. klases 1.ieskaites mācību materiāls #2 📝 Tē…" at bounding box center [193, 115] width 386 height 230
click at [78, 25] on h1 "2 ." at bounding box center [193, 34] width 286 height 18
click at [45, 38] on div "Mācību tēma: Angļu valodas ii - 12. klases 1.ieskaites mācību materiāls #2 📝 Tē…" at bounding box center [193, 115] width 386 height 230
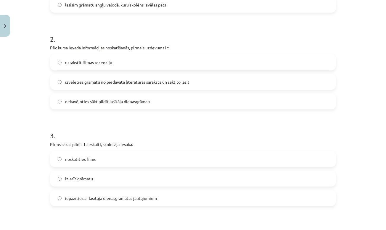
click at [369, 53] on div "Mācību tēma: Angļu valodas ii - 12. klases 1.ieskaites mācību materiāls #2 📝 Tē…" at bounding box center [193, 115] width 386 height 230
click at [366, 54] on div "Mācību tēma: Angļu valodas ii - 12. klases 1.ieskaites mācību materiāls #2 📝 Tē…" at bounding box center [193, 115] width 386 height 230
click at [362, 59] on div "Mācību tēma: Angļu valodas ii - 12. klases 1.ieskaites mācību materiāls #2 📝 Tē…" at bounding box center [193, 115] width 386 height 230
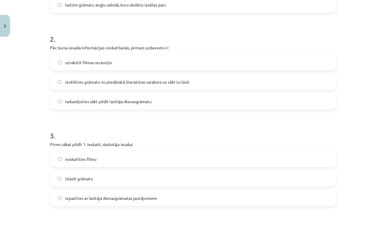
click at [362, 59] on div "Mācību tēma: Angļu valodas ii - 12. klases 1.ieskaites mācību materiāls #2 📝 Tē…" at bounding box center [193, 115] width 386 height 230
click at [356, 78] on div "Mācību tēma: Angļu valodas ii - 12. klases 1.ieskaites mācību materiāls #2 📝 Tē…" at bounding box center [193, 115] width 386 height 230
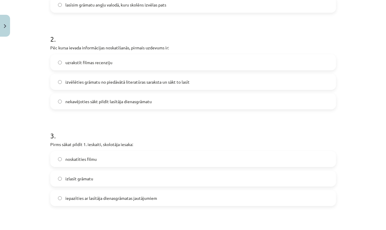
click at [130, 82] on span "izvēlēties grāmatu no piedāvātā literatūras saraksta un sākt to lasīt" at bounding box center [127, 82] width 124 height 6
click at [177, 9] on label "lasīsim grāmatu angļu valodā, kuru skolēns izvēlas pats" at bounding box center [193, 4] width 284 height 15
click at [170, 3] on label "lasīsim grāmatu angļu valodā, kuru skolēns izvēlas pats" at bounding box center [193, 4] width 284 height 15
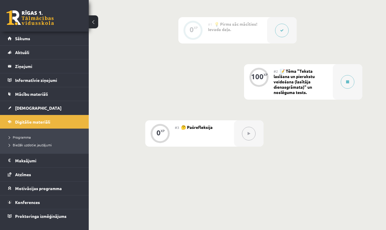
scroll to position [152, 0]
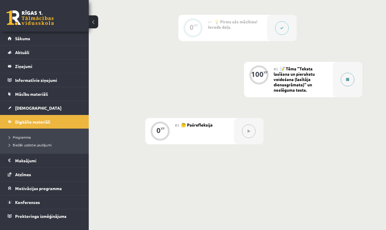
click at [334, 80] on div at bounding box center [348, 79] width 30 height 35
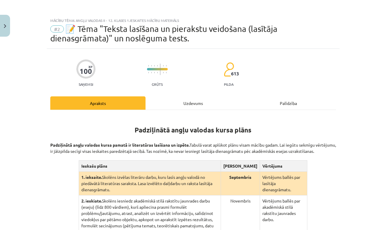
click at [179, 102] on div "Uzdevums" at bounding box center [192, 102] width 95 height 13
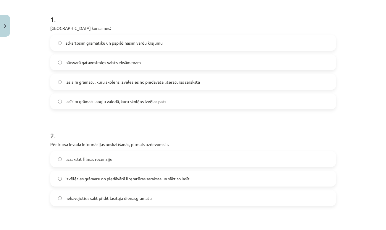
scroll to position [119, 0]
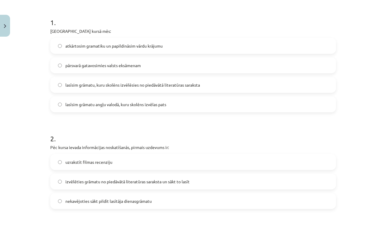
click at [228, 87] on label "lasīsim grāmatu, kuru skolēns izvēlēsies no piedāvātā literatūras saraksta" at bounding box center [193, 84] width 284 height 15
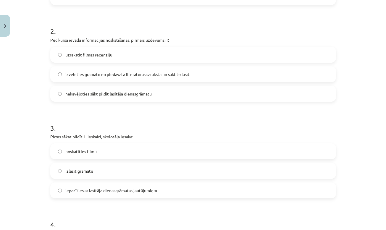
scroll to position [220, 0]
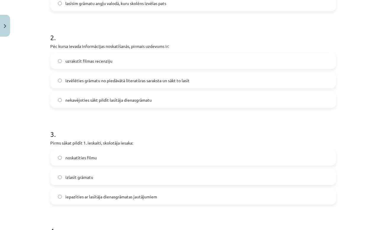
click at [247, 82] on label "izvēlēties grāmatu no piedāvātā literatūras saraksta un sākt to lasīt" at bounding box center [193, 80] width 284 height 15
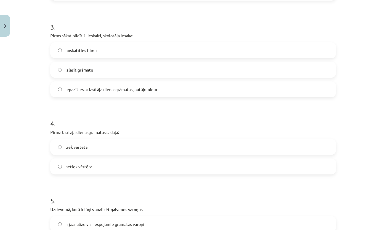
scroll to position [325, 0]
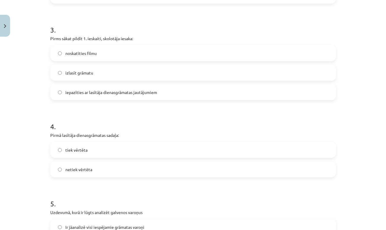
click at [276, 95] on label "iepazīties ar lasītāja dienasgrāmatas jautājumiem" at bounding box center [193, 92] width 284 height 15
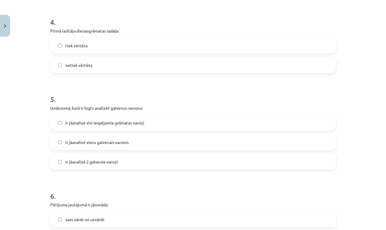
scroll to position [426, 0]
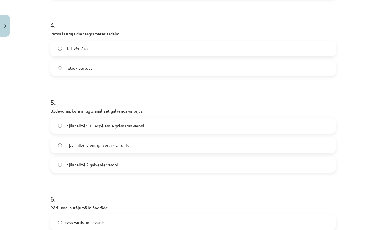
click at [237, 69] on label "netiek vērtēta" at bounding box center [193, 68] width 284 height 15
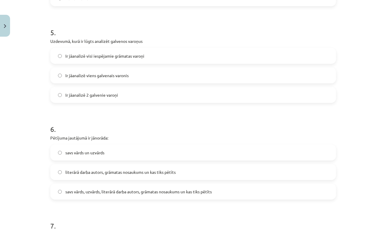
scroll to position [497, 0]
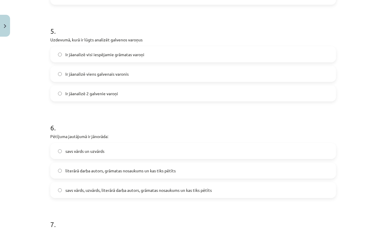
click at [287, 90] on label "Ir jāanalizē 2 galvenie varoņi" at bounding box center [193, 93] width 284 height 15
click at [382, 101] on div "Mācību tēma: Angļu valodas ii - 12. klases 1.ieskaites mācību materiāls #2 📝 Tē…" at bounding box center [193, 115] width 386 height 230
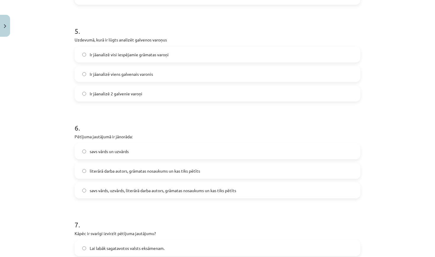
click at [386, 105] on div "Mācību tēma: Angļu valodas ii - 12. klases 1.ieskaites mācību materiāls #2 📝 Tē…" at bounding box center [217, 128] width 435 height 257
click at [386, 78] on div "Mācību tēma: Angļu valodas ii - 12. klases 1.ieskaites mācību materiāls #2 📝 Tē…" at bounding box center [217, 128] width 435 height 257
drag, startPoint x: 434, startPoint y: 78, endPoint x: 434, endPoint y: 120, distance: 42.0
click at [386, 121] on div "Mācību tēma: Angļu valodas ii - 12. klases 1.ieskaites mācību materiāls #2 📝 Tē…" at bounding box center [217, 128] width 435 height 257
click at [386, 120] on div "Mācību tēma: Angļu valodas ii - 12. klases 1.ieskaites mācību materiāls #2 📝 Tē…" at bounding box center [217, 128] width 435 height 257
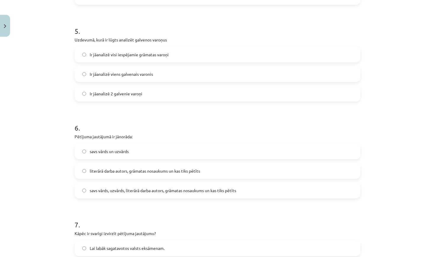
click at [386, 120] on div "Mācību tēma: Angļu valodas ii - 12. klases 1.ieskaites mācību materiāls #2 📝 Tē…" at bounding box center [217, 128] width 435 height 257
click at [35, 15] on div "Mācību tēma: Angļu valodas ii - 12. klases 1.ieskaites mācību materiāls #2 📝 Tē…" at bounding box center [217, 128] width 435 height 257
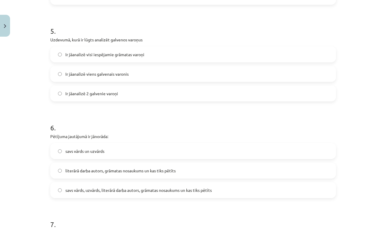
click at [380, 98] on div "Mācību tēma: Angļu valodas ii - 12. klases 1.ieskaites mācību materiāls #2 📝 Tē…" at bounding box center [193, 115] width 386 height 230
click at [383, 98] on div "Mācību tēma: Angļu valodas ii - 12. klases 1.ieskaites mācību materiāls #2 📝 Tē…" at bounding box center [193, 115] width 386 height 230
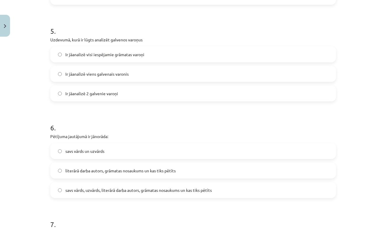
click at [383, 98] on div "Mācību tēma: Angļu valodas ii - 12. klases 1.ieskaites mācību materiāls #2 📝 Tē…" at bounding box center [193, 115] width 386 height 230
click at [363, 132] on div "Mācību tēma: Angļu valodas ii - 12. klases 1.ieskaites mācību materiāls #2 📝 Tē…" at bounding box center [193, 115] width 386 height 230
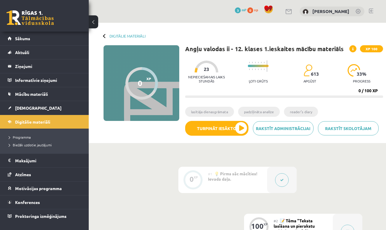
scroll to position [144, 0]
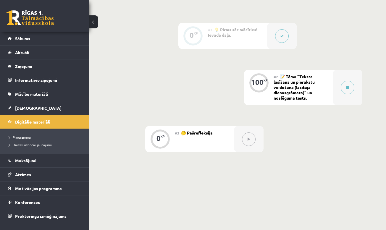
click at [305, 92] on span "📝 Tēma "Teksta lasīšana un pierakstu veidošana (lasītāja dienasgrāmata)" un nos…" at bounding box center [294, 87] width 41 height 27
click at [341, 93] on div at bounding box center [348, 87] width 30 height 35
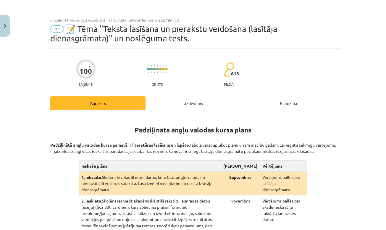
click at [192, 102] on div "Uzdevums" at bounding box center [192, 102] width 95 height 13
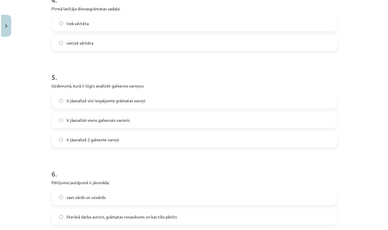
scroll to position [448, 0]
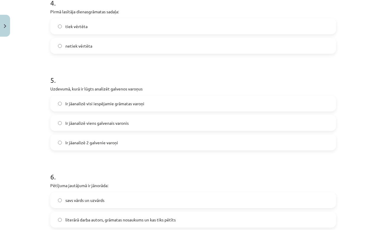
click at [317, 109] on label "Ir jāanalizē visi iespējamie grāmatas varoņi" at bounding box center [193, 103] width 284 height 15
click at [317, 80] on h1 "5 ." at bounding box center [193, 75] width 286 height 18
click at [385, 99] on div "Mācību tēma: Angļu valodas ii - 12. klases 1.ieskaites mācību materiāls #2 📝 Tē…" at bounding box center [193, 115] width 386 height 230
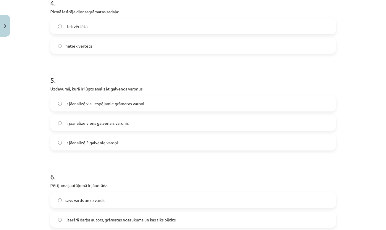
click at [385, 99] on div "Mācību tēma: Angļu valodas ii - 12. klases 1.ieskaites mācību materiāls #2 📝 Tē…" at bounding box center [193, 115] width 386 height 230
drag, startPoint x: 411, startPoint y: 85, endPoint x: 371, endPoint y: 82, distance: 40.6
click at [371, 82] on div "Mācību tēma: Angļu valodas ii - 12. klases 1.ieskaites mācību materiāls #2 📝 Tē…" at bounding box center [194, 115] width 388 height 230
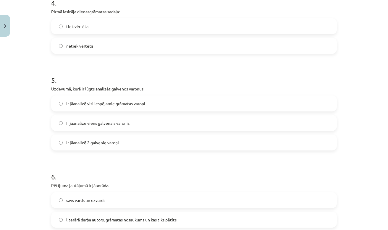
scroll to position [0, 0]
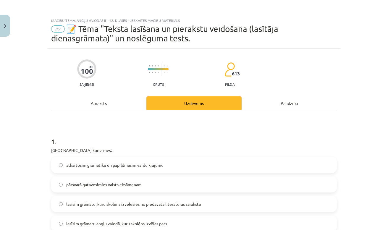
drag, startPoint x: 371, startPoint y: 82, endPoint x: 111, endPoint y: 103, distance: 260.8
click at [111, 103] on div "Apraksts" at bounding box center [98, 102] width 95 height 13
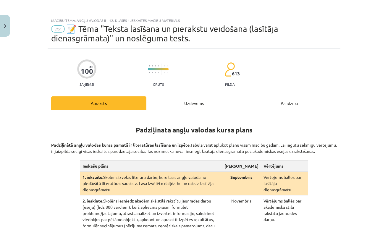
scroll to position [15, 0]
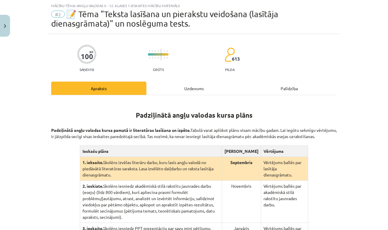
drag, startPoint x: 111, startPoint y: 103, endPoint x: 183, endPoint y: 93, distance: 72.5
click at [183, 93] on div "Uzdevums" at bounding box center [193, 88] width 95 height 13
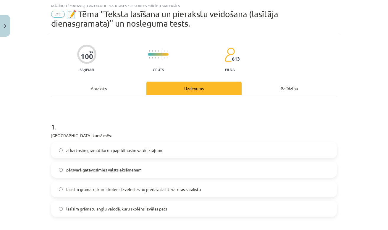
click at [187, 87] on div "Uzdevums" at bounding box center [193, 88] width 95 height 13
drag, startPoint x: 183, startPoint y: 93, endPoint x: 108, endPoint y: 90, distance: 75.2
click at [108, 90] on div "Apraksts" at bounding box center [98, 88] width 95 height 13
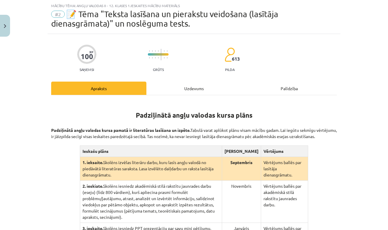
click at [182, 90] on div "Uzdevums" at bounding box center [193, 88] width 95 height 13
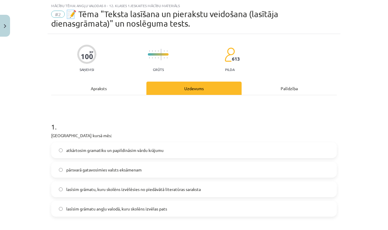
click at [382, 79] on div "Mācību tēma: Angļu valodas ii - 12. klases 1.ieskaites mācību materiāls #2 📝 Tē…" at bounding box center [194, 115] width 388 height 230
click at [126, 85] on div "Apraksts" at bounding box center [98, 88] width 95 height 13
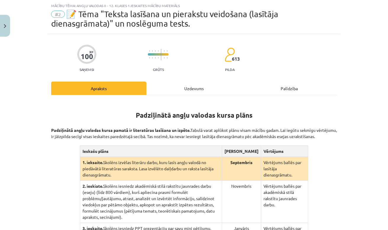
click at [292, 83] on div "Palīdzība" at bounding box center [289, 88] width 95 height 13
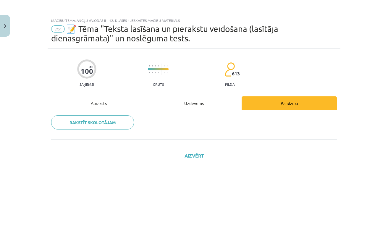
click at [198, 101] on div "Uzdevums" at bounding box center [193, 102] width 95 height 13
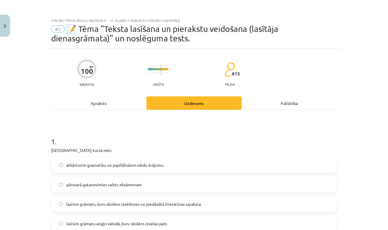
click at [126, 101] on div "Apraksts" at bounding box center [98, 102] width 95 height 13
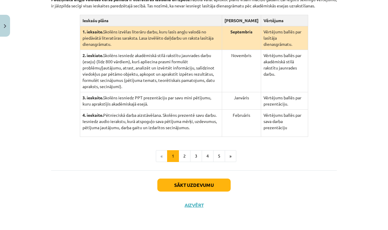
scroll to position [166, 0]
click at [188, 157] on button "2" at bounding box center [185, 156] width 12 height 12
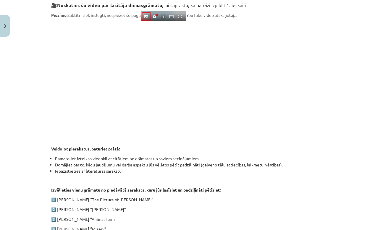
scroll to position [115, 0]
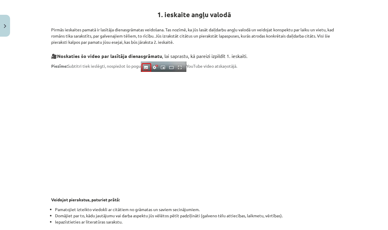
click at [329, 106] on p at bounding box center [194, 129] width 286 height 108
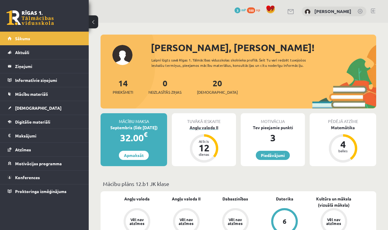
click at [212, 126] on div "Angļu valoda II" at bounding box center [204, 127] width 64 height 6
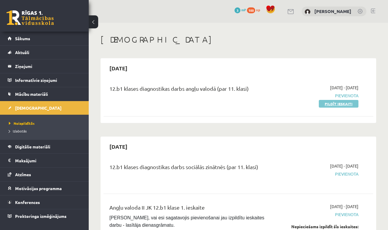
click at [352, 101] on link "Pildīt ieskaiti" at bounding box center [339, 104] width 40 height 8
click at [350, 102] on link "Pildīt ieskaiti" at bounding box center [339, 104] width 40 height 8
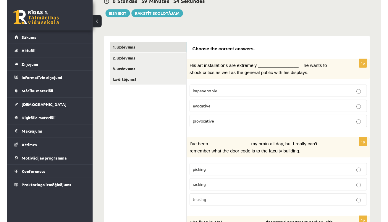
scroll to position [65, 0]
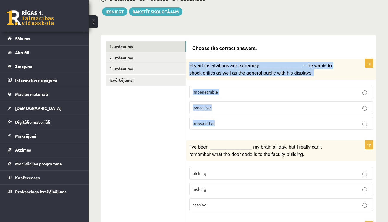
drag, startPoint x: 190, startPoint y: 65, endPoint x: 224, endPoint y: 126, distance: 69.7
click at [224, 126] on div "1p His art installations are extremely ________________ – he wants to shock cri…" at bounding box center [281, 96] width 190 height 75
copy div "His art installations are extremely ________________ – he wants to shock critic…"
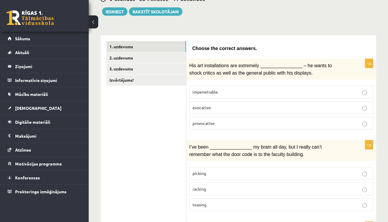
click at [222, 140] on div "I’ve been ________________ my brain all day, but I really can’t remember what t…" at bounding box center [281, 150] width 190 height 21
click at [224, 125] on p "provocative" at bounding box center [281, 123] width 177 height 6
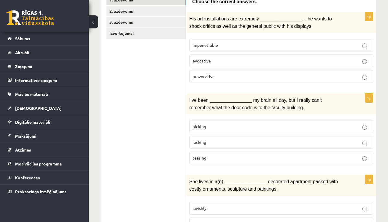
scroll to position [116, 0]
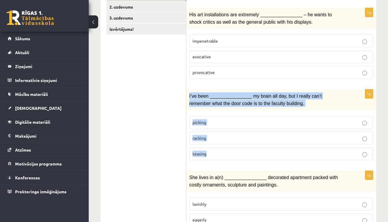
drag, startPoint x: 189, startPoint y: 93, endPoint x: 217, endPoint y: 156, distance: 67.9
click at [217, 156] on div "1p I’ve been ________________ my brain all day, but I really can’t remember wha…" at bounding box center [281, 126] width 190 height 75
copy div "I’ve been ________________ my brain all day, but I really can’t remember what t…"
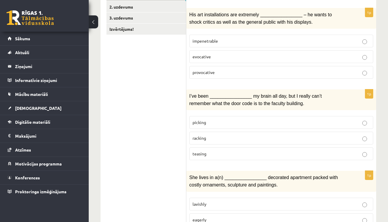
click at [215, 138] on p "racking" at bounding box center [281, 138] width 177 height 6
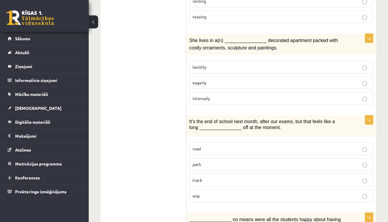
scroll to position [254, 0]
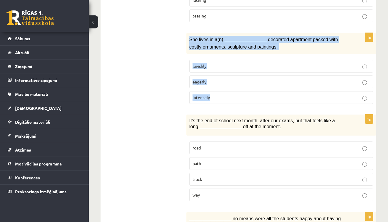
drag, startPoint x: 189, startPoint y: 35, endPoint x: 215, endPoint y: 102, distance: 72.3
click at [215, 102] on div "1p She lives in a(n) ________________ decorated apartment packed with costly or…" at bounding box center [281, 70] width 190 height 75
copy div "She lives in a(n) ________________ decorated apartment packed with costly ornam…"
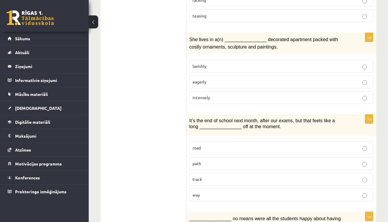
click at [206, 68] on label "lavishly" at bounding box center [281, 66] width 184 height 13
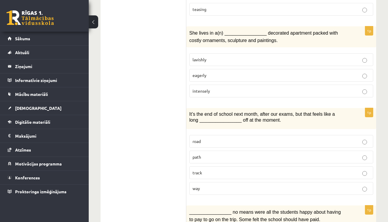
scroll to position [256, 0]
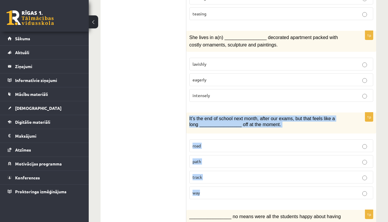
drag, startPoint x: 190, startPoint y: 114, endPoint x: 206, endPoint y: 193, distance: 80.4
click at [206, 193] on div "1p It’s the end of school next month, after our exams, but that feels like a lo…" at bounding box center [281, 158] width 190 height 92
copy div "It’s the end of school next month, after our exams, but that feels like a long …"
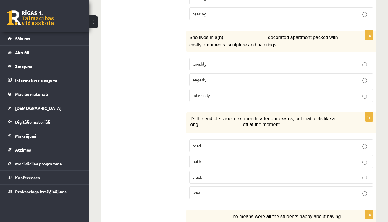
click at [218, 190] on p "way" at bounding box center [281, 193] width 177 height 6
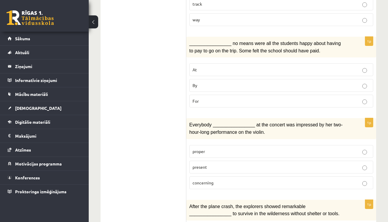
scroll to position [424, 0]
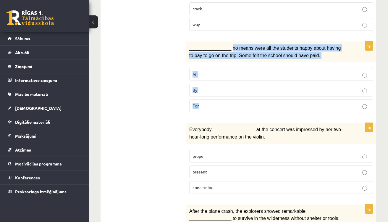
drag, startPoint x: 232, startPoint y: 44, endPoint x: 234, endPoint y: 105, distance: 61.5
click at [234, 105] on div "1p ________________ no means were all the students happy about having to pay to…" at bounding box center [281, 78] width 190 height 75
copy div "no means were all the students happy about having to pay to go on the trip. Som…"
click at [194, 103] on span "For" at bounding box center [196, 105] width 6 height 5
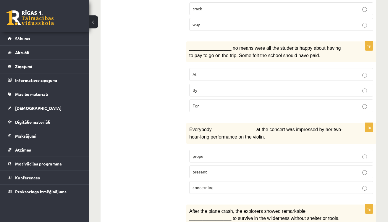
click at [198, 87] on p "By" at bounding box center [281, 90] width 177 height 6
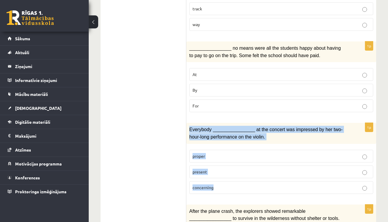
drag, startPoint x: 190, startPoint y: 125, endPoint x: 222, endPoint y: 185, distance: 68.1
click at [222, 185] on div "1p Everybody ________________ at the concert was impressed by her two-hour-long…" at bounding box center [281, 160] width 190 height 75
copy div "Everybody ________________ at the concert was impressed by her two-hour-long pe…"
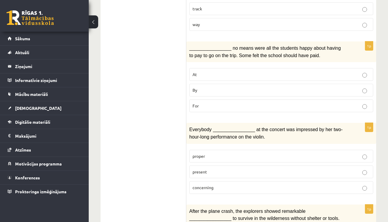
click at [171, 135] on ul "1. uzdevums 2. uzdevums 3. uzdevums Izvērtējums!" at bounding box center [146, 193] width 80 height 1023
click at [211, 169] on p "present" at bounding box center [281, 172] width 177 height 6
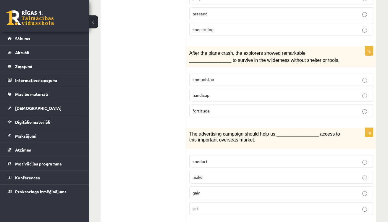
scroll to position [584, 0]
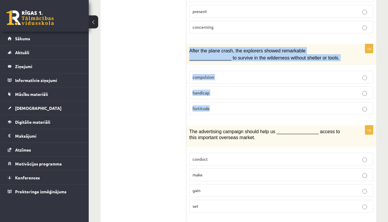
drag, startPoint x: 190, startPoint y: 46, endPoint x: 214, endPoint y: 109, distance: 67.8
click at [214, 109] on div "1p After the plane crash, the explorers showed remarkable ________________ to s…" at bounding box center [281, 81] width 190 height 75
copy div "After the plane crash, the explorers showed remarkable ________________ to surv…"
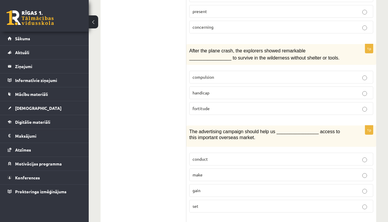
click at [171, 116] on ul "1. uzdevums 2. uzdevums 3. uzdevums Izvērtējums!" at bounding box center [146, 33] width 80 height 1023
click at [199, 108] on label "fortitude" at bounding box center [281, 108] width 184 height 13
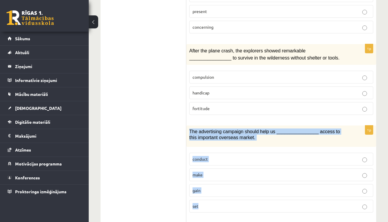
drag, startPoint x: 188, startPoint y: 124, endPoint x: 203, endPoint y: 203, distance: 81.3
click at [203, 203] on div "1p The advertising campaign should help us ________________ access to this impo…" at bounding box center [281, 171] width 190 height 92
copy div "The advertising campaign should help us ________________ access to this importa…"
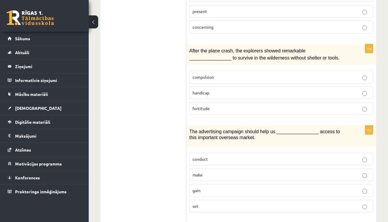
click at [169, 166] on ul "1. uzdevums 2. uzdevums 3. uzdevums Izvērtējums!" at bounding box center [146, 33] width 80 height 1023
click at [209, 187] on p "gain" at bounding box center [281, 190] width 177 height 6
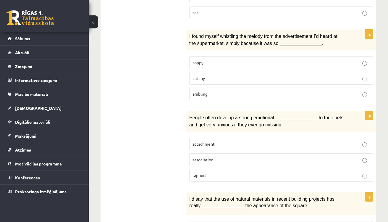
scroll to position [784, 0]
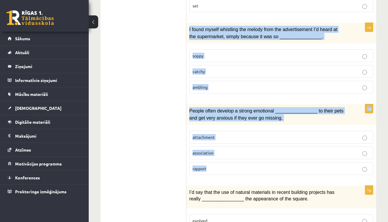
drag, startPoint x: 189, startPoint y: 23, endPoint x: 218, endPoint y: 164, distance: 143.6
copy form "I found myself whistling the melody from the advertisement I’d heard at the sup…"
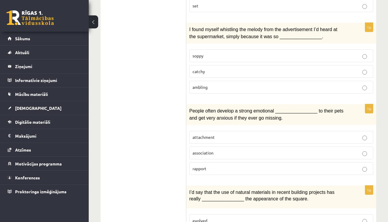
click at [208, 68] on p "catchy" at bounding box center [281, 71] width 177 height 6
click at [206, 134] on span "attachment" at bounding box center [204, 136] width 22 height 5
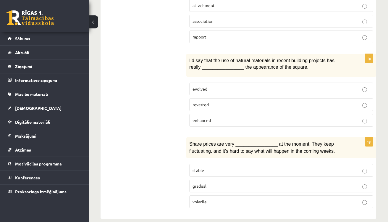
scroll to position [916, 0]
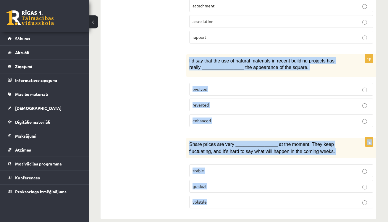
drag, startPoint x: 188, startPoint y: 51, endPoint x: 220, endPoint y: 200, distance: 152.4
copy form "I’d say that the use of natural materials in recent building projects has reall…"
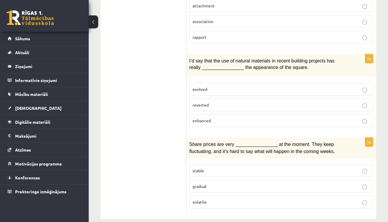
click at [245, 3] on p "attachment" at bounding box center [281, 6] width 177 height 6
click at [208, 118] on span "enhanced" at bounding box center [202, 120] width 18 height 5
click at [210, 199] on p "volatile" at bounding box center [281, 202] width 177 height 6
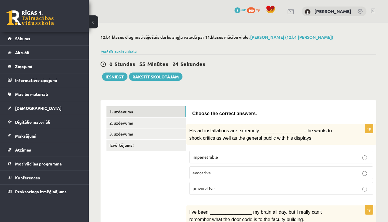
scroll to position [0, 0]
click at [139, 120] on link "2. uzdevums" at bounding box center [146, 122] width 80 height 11
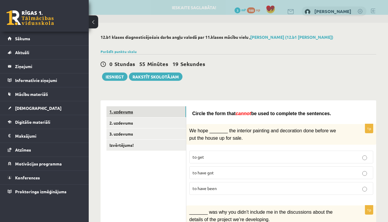
click at [144, 108] on link "1. uzdevums" at bounding box center [146, 111] width 80 height 11
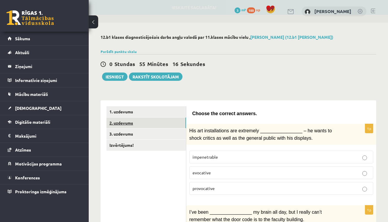
click at [141, 122] on link "2. uzdevums" at bounding box center [146, 122] width 80 height 11
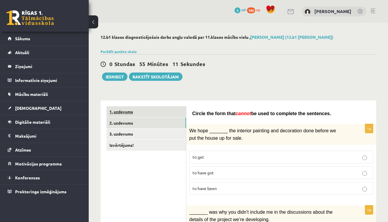
click at [167, 114] on link "1. uzdevums" at bounding box center [146, 111] width 80 height 11
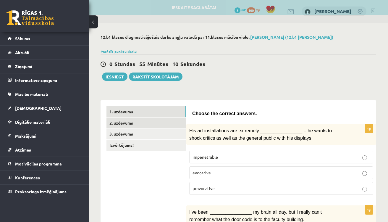
click at [167, 123] on link "2. uzdevums" at bounding box center [146, 122] width 80 height 11
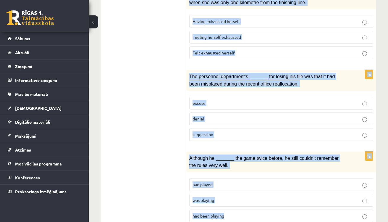
scroll to position [719, 0]
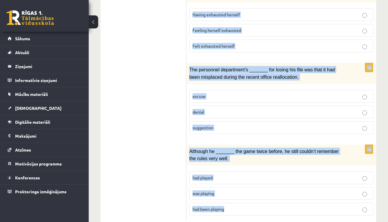
drag, startPoint x: 193, startPoint y: 31, endPoint x: 268, endPoint y: 202, distance: 187.2
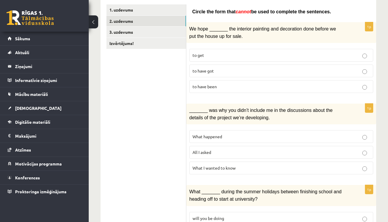
scroll to position [104, 0]
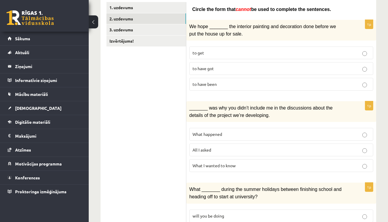
click at [214, 85] on span "to have been" at bounding box center [205, 83] width 24 height 5
click at [212, 148] on p "All I asked" at bounding box center [281, 150] width 177 height 6
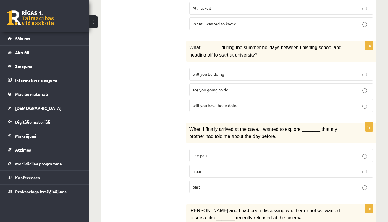
scroll to position [251, 0]
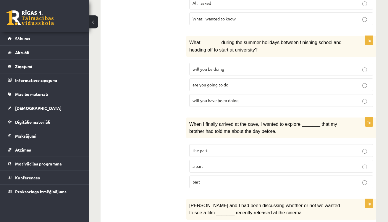
click at [213, 67] on span "will you be doing" at bounding box center [209, 68] width 32 height 5
click at [209, 163] on p "a part" at bounding box center [281, 166] width 177 height 6
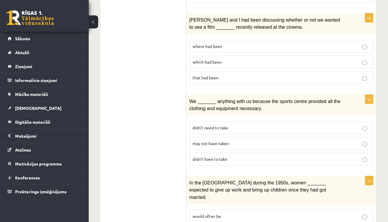
scroll to position [438, 0]
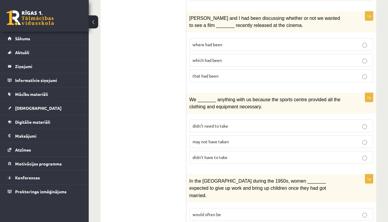
click at [228, 41] on p "where had been" at bounding box center [281, 44] width 177 height 6
click at [239, 138] on p "may not have taken" at bounding box center [281, 141] width 177 height 6
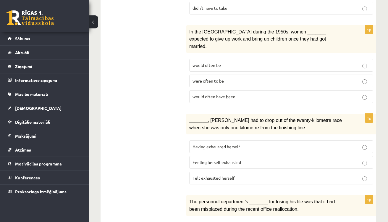
scroll to position [588, 0]
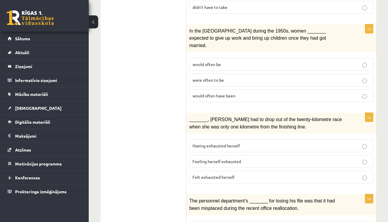
click at [234, 93] on span "would often have been" at bounding box center [214, 95] width 43 height 5
click at [239, 174] on p "Felt exhausted herself" at bounding box center [281, 177] width 177 height 6
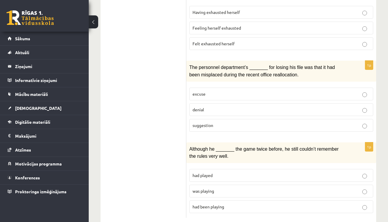
scroll to position [719, 0]
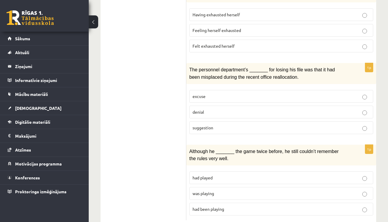
click at [220, 124] on p "suggestion" at bounding box center [281, 127] width 177 height 6
click at [217, 187] on label "was playing" at bounding box center [281, 193] width 184 height 13
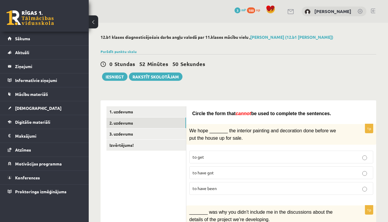
scroll to position [0, 0]
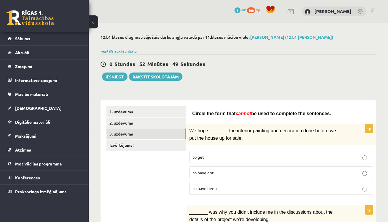
click at [165, 130] on link "3. uzdevums" at bounding box center [146, 133] width 80 height 11
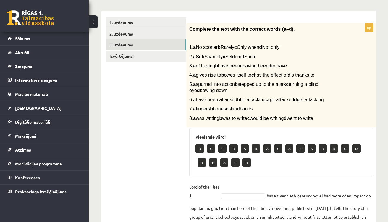
scroll to position [116, 0]
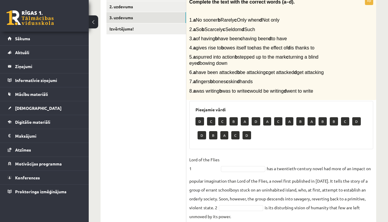
click at [234, 125] on p "B" at bounding box center [233, 121] width 8 height 8
click at [233, 125] on p "B" at bounding box center [233, 121] width 8 height 8
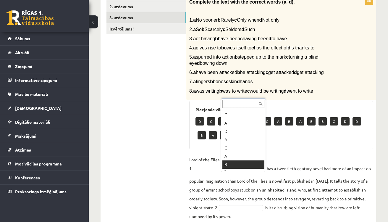
scroll to position [32, 0]
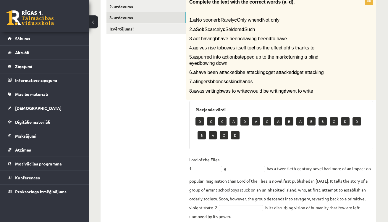
click at [379, 84] on div "12.b1 klases diagnosticējošais darbs angļu valodā par 11.klases mācību vielu , …" at bounding box center [238, 126] width 299 height 439
click at [157, 206] on ul "1. uzdevums 2. uzdevums 3. uzdevums Izvērtējums!" at bounding box center [146, 159] width 80 height 338
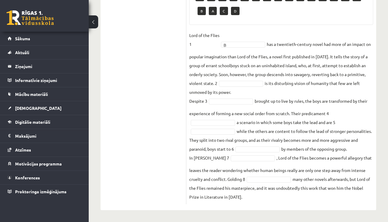
scroll to position [253, 0]
click at [249, 118] on fieldset "Lord of the Flies 1 B * has a twentieth-century novel had more of an impact on …" at bounding box center [281, 116] width 184 height 170
click at [249, 112] on fieldset "Lord of the Flies 1 B * has a twentieth-century novel had more of an impact on …" at bounding box center [281, 116] width 184 height 170
click at [217, 108] on fieldset "Lord of the Flies 1 B * has a twentieth-century novel had more of an impact on …" at bounding box center [281, 116] width 184 height 170
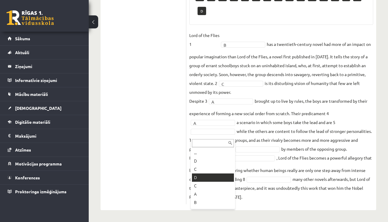
scroll to position [239, 0]
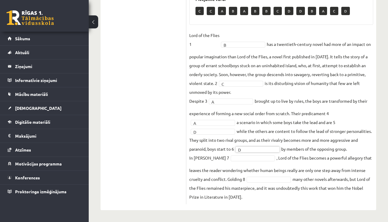
click at [247, 153] on fieldset "Lord of the Flies 1 B * has a twentieth-century novel had more of an impact on …" at bounding box center [281, 116] width 184 height 170
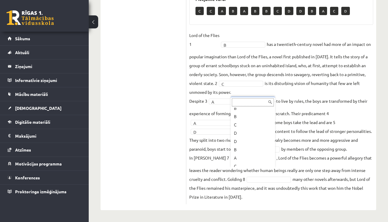
scroll to position [52, 0]
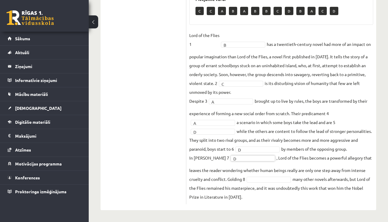
click at [333, 7] on p "D" at bounding box center [334, 11] width 9 height 8
click at [330, 17] on div "8p Complete the text with the correct words (a–d). 1. a No sooner b Rarely c On…" at bounding box center [281, 45] width 190 height 318
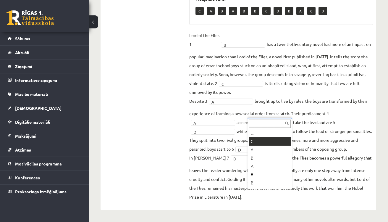
drag, startPoint x: 169, startPoint y: 115, endPoint x: 150, endPoint y: 115, distance: 18.6
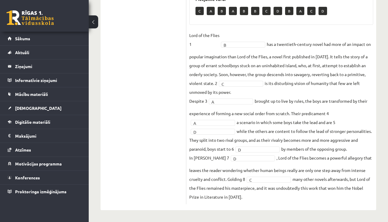
click at [146, 114] on ul "1. uzdevums 2. uzdevums 3. uzdevums Izvērtējums!" at bounding box center [146, 42] width 80 height 324
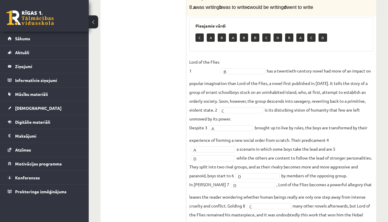
scroll to position [198, 0]
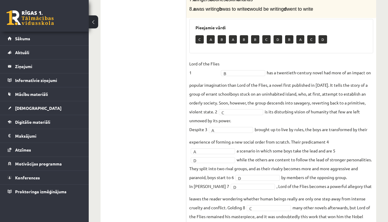
click at [131, 90] on ul "1. uzdevums 2. uzdevums 3. uzdevums Izvērtējums!" at bounding box center [146, 70] width 80 height 324
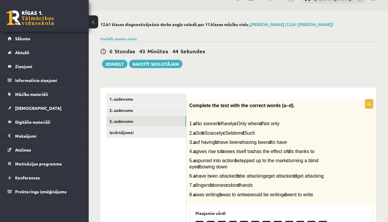
scroll to position [10, 0]
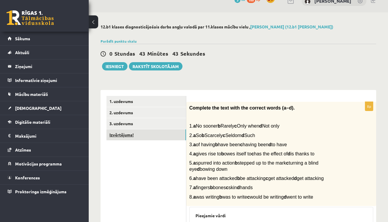
click at [133, 131] on link "Izvērtējums!" at bounding box center [146, 134] width 80 height 11
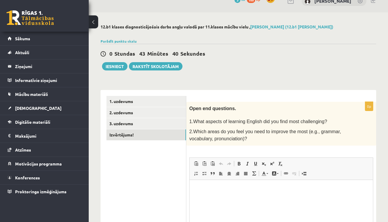
scroll to position [0, 0]
drag, startPoint x: 193, startPoint y: 121, endPoint x: 332, endPoint y: 120, distance: 139.0
click at [334, 120] on p "1.What aspects of learning English did you find most challenging?" at bounding box center [266, 121] width 154 height 6
click at [276, 190] on p "Editor, wiswyg-editor-user-answer-47024824446420" at bounding box center [281, 188] width 172 height 6
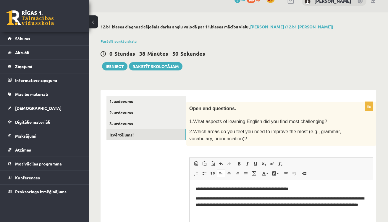
click at [375, 76] on div "12.b1 klases diagnosticējošais darbs angļu valodā par 11.klases mācību vielu , …" at bounding box center [238, 155] width 299 height 286
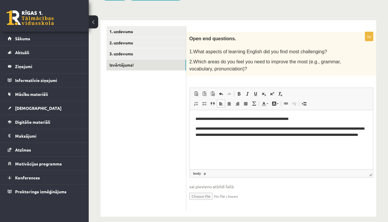
scroll to position [80, 0]
click at [345, 135] on p "**********" at bounding box center [281, 134] width 172 height 18
click at [344, 134] on p "**********" at bounding box center [281, 134] width 172 height 18
click at [269, 143] on p "**********" at bounding box center [281, 134] width 172 height 18
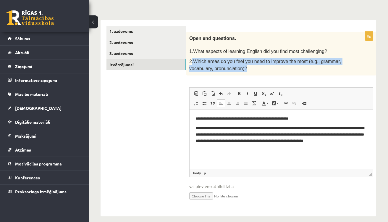
drag, startPoint x: 193, startPoint y: 60, endPoint x: 262, endPoint y: 72, distance: 70.2
click at [262, 72] on div "Open end questions. 1.What aspects of learning English did you find most challe…" at bounding box center [281, 54] width 190 height 44
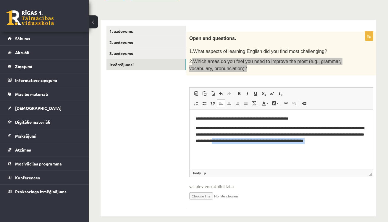
drag, startPoint x: 258, startPoint y: 140, endPoint x: 382, endPoint y: 146, distance: 124.4
click at [373, 146] on html "**********" at bounding box center [281, 133] width 183 height 49
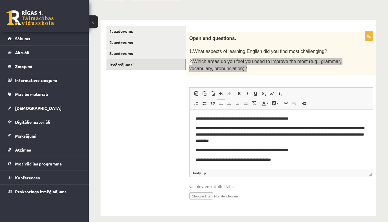
click at [259, 159] on p "**********" at bounding box center [281, 159] width 172 height 6
click at [323, 161] on p "**********" at bounding box center [281, 159] width 172 height 6
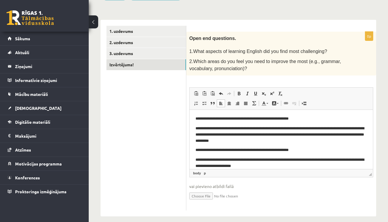
click at [282, 203] on fieldset "**********" at bounding box center [281, 147] width 184 height 120
click at [326, 159] on p "**********" at bounding box center [281, 162] width 172 height 12
click at [304, 164] on p "**********" at bounding box center [281, 162] width 172 height 12
click at [161, 101] on ul "1. uzdevums 2. uzdevums 3. uzdevums Izvērtējums!" at bounding box center [146, 118] width 80 height 185
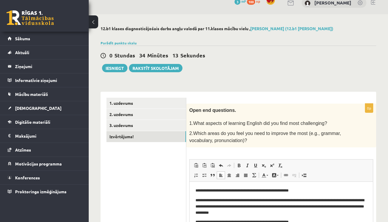
scroll to position [8, 0]
click at [133, 103] on link "1. uzdevums" at bounding box center [146, 103] width 80 height 11
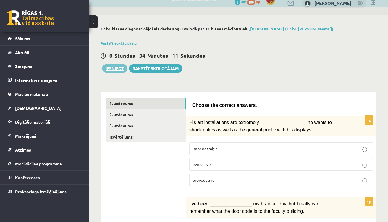
click at [120, 69] on button "Iesniegt" at bounding box center [114, 68] width 25 height 8
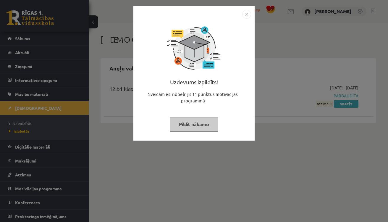
click at [213, 127] on button "Pildīt nākamo" at bounding box center [194, 124] width 48 height 14
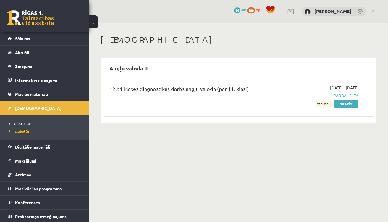
click at [64, 112] on link "[DEMOGRAPHIC_DATA]" at bounding box center [45, 108] width 74 height 14
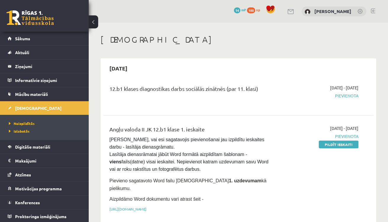
click at [344, 95] on span "Pievienota" at bounding box center [319, 96] width 77 height 6
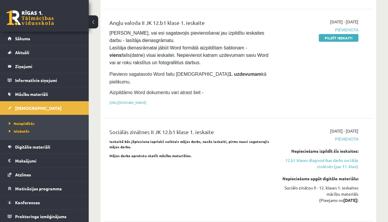
scroll to position [113, 0]
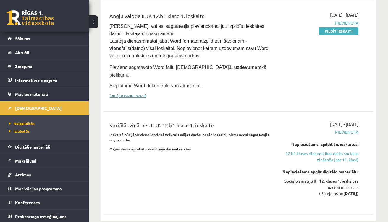
click at [146, 93] on link "[URL][DOMAIN_NAME]" at bounding box center [127, 95] width 37 height 5
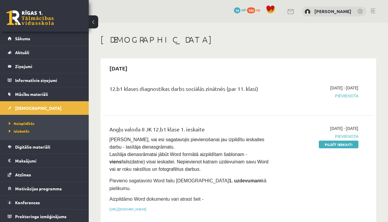
scroll to position [0, 0]
click at [33, 40] on link "Sākums" at bounding box center [45, 39] width 74 height 14
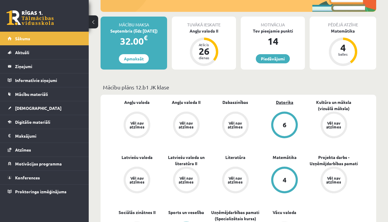
scroll to position [104, 0]
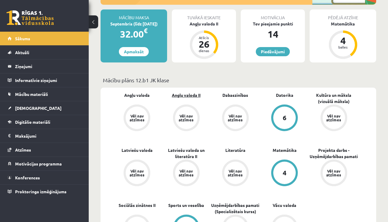
click at [194, 93] on link "Angļu valoda II" at bounding box center [186, 95] width 29 height 6
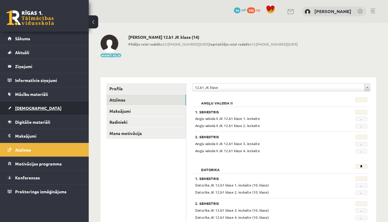
click at [72, 108] on link "[DEMOGRAPHIC_DATA]" at bounding box center [45, 108] width 74 height 14
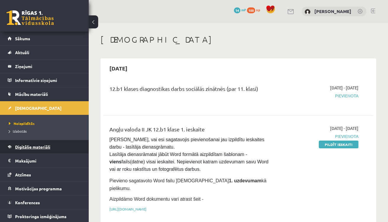
click at [56, 147] on link "Digitālie materiāli" at bounding box center [45, 147] width 74 height 14
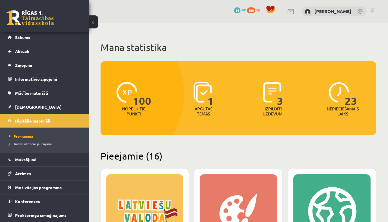
scroll to position [1, 0]
click at [220, 152] on h2 "Pieejamie (16)" at bounding box center [239, 156] width 276 height 12
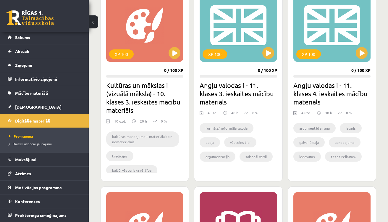
scroll to position [805, 0]
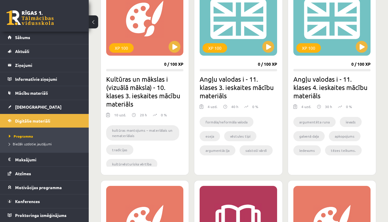
click at [237, 85] on h2 "Angļu valodas i - 11. klases 3. ieskaites mācību materiāls" at bounding box center [238, 87] width 77 height 25
click at [215, 84] on h2 "Angļu valodas i - 11. klases 3. ieskaites mācību materiāls" at bounding box center [238, 87] width 77 height 25
click at [212, 47] on div "XP 100" at bounding box center [215, 47] width 25 height 9
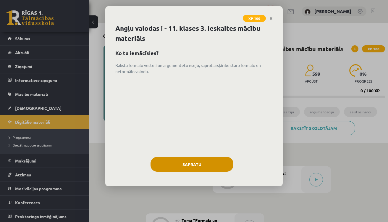
click at [208, 164] on button "Sapratu" at bounding box center [192, 164] width 83 height 15
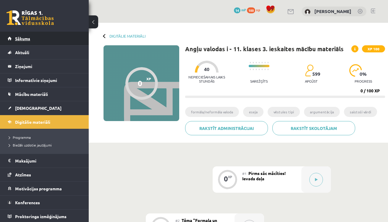
click at [64, 41] on link "Sākums" at bounding box center [45, 39] width 74 height 14
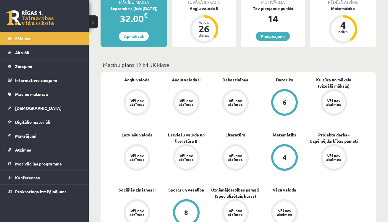
scroll to position [119, 0]
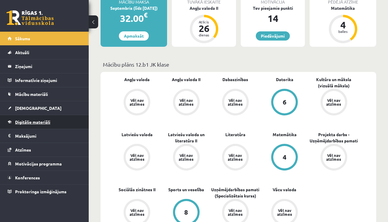
click at [68, 124] on link "Digitālie materiāli" at bounding box center [45, 122] width 74 height 14
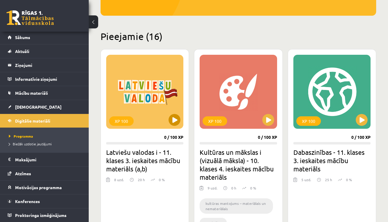
scroll to position [1, 0]
click at [250, 38] on h2 "Pieejamie (16)" at bounding box center [239, 36] width 276 height 12
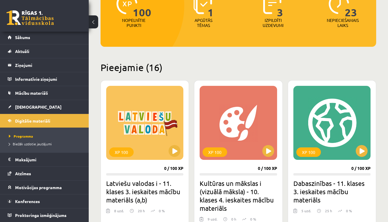
scroll to position [93, 0]
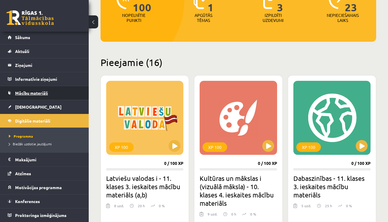
click at [69, 90] on link "Mācību materiāli" at bounding box center [45, 93] width 74 height 14
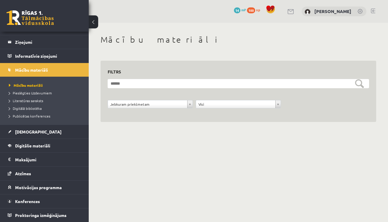
scroll to position [24, 0]
click at [304, 143] on div "**********" at bounding box center [238, 85] width 299 height 124
click at [51, 91] on link "Pieslēgties Uzdevumiem" at bounding box center [46, 92] width 74 height 5
click at [48, 93] on span "Pieslēgties Uzdevumiem" at bounding box center [32, 92] width 47 height 5
